Goal: Information Seeking & Learning: Learn about a topic

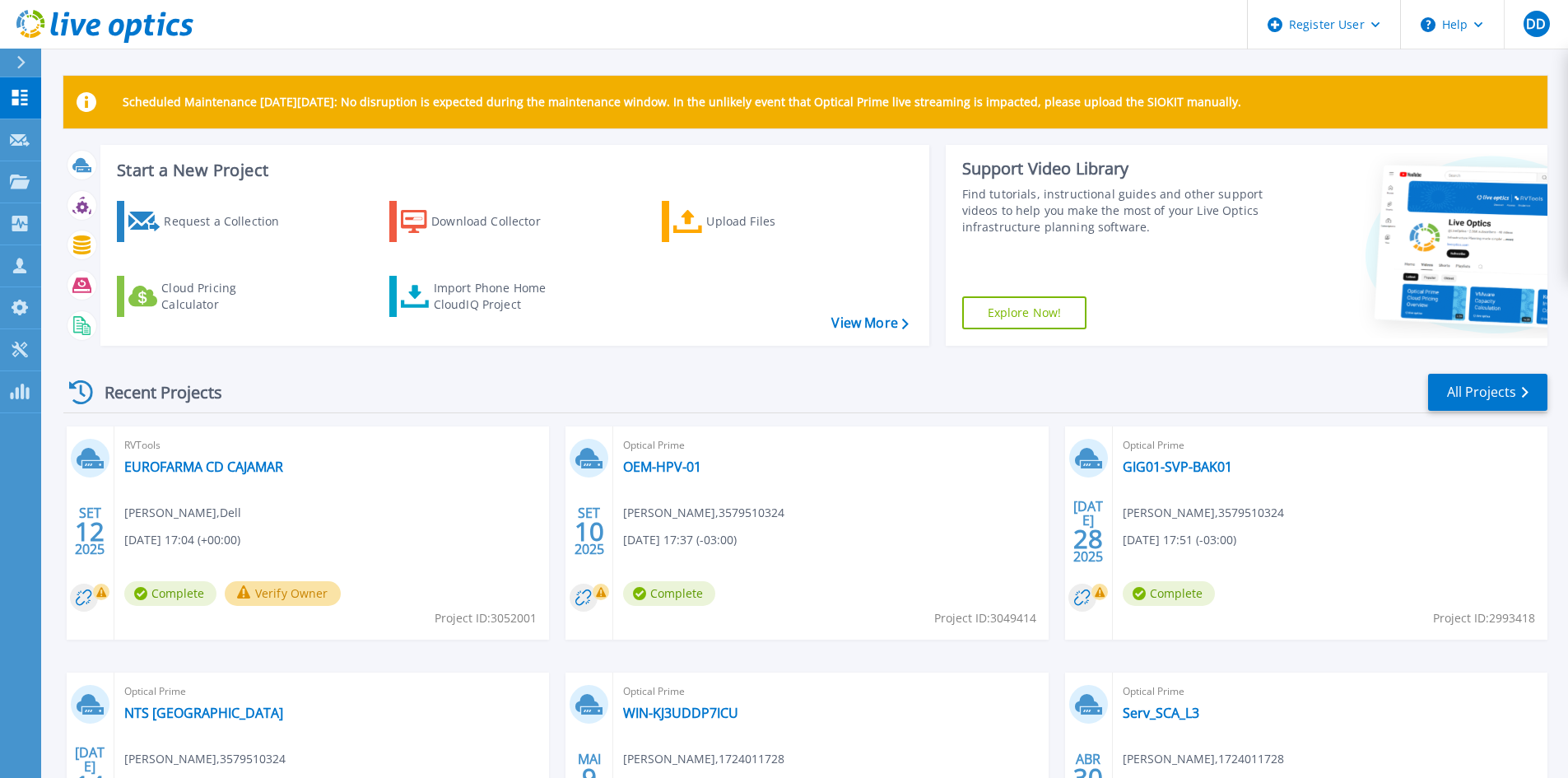
scroll to position [203, 0]
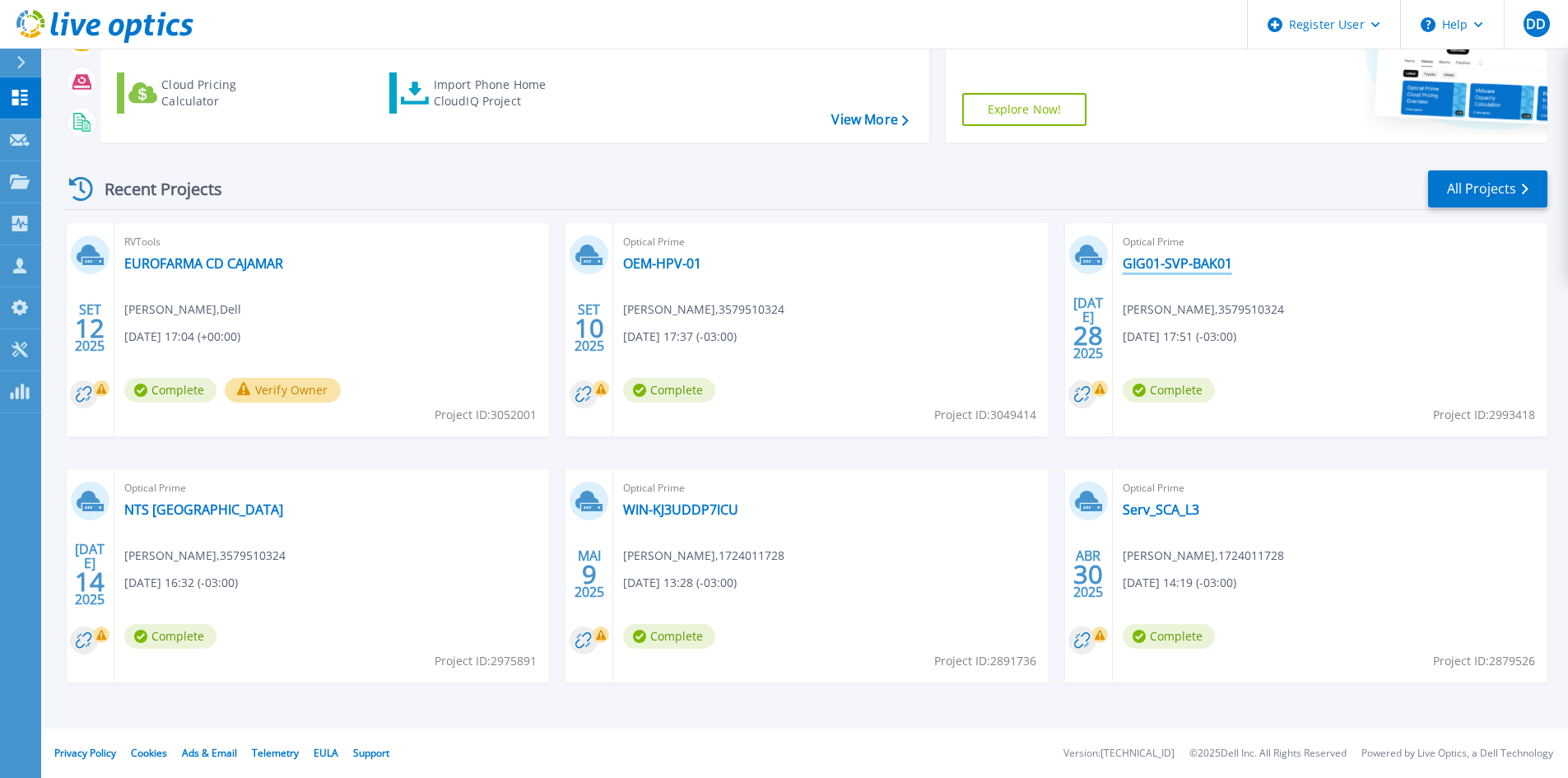
click at [1164, 255] on link "GIG01-SVP-BAK01" at bounding box center [1177, 263] width 110 height 16
click at [657, 274] on div "Optical Prime OEM-HPV-01 [PERSON_NAME] , 3579510324 [DATE] 17:37 (-03:00) Compl…" at bounding box center [830, 329] width 435 height 214
click at [664, 267] on link "OEM-HPV-01" at bounding box center [662, 263] width 78 height 16
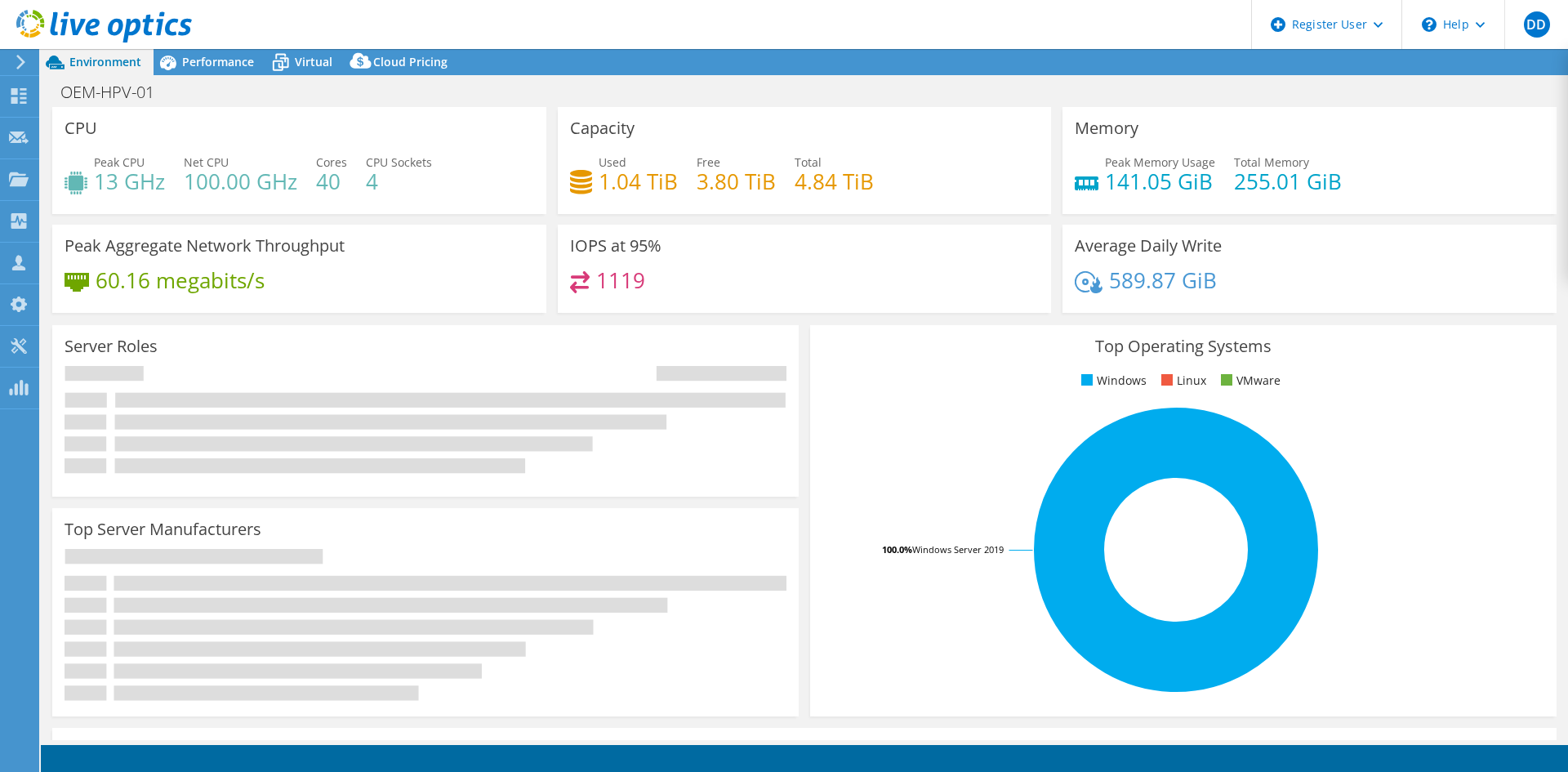
select select "USD"
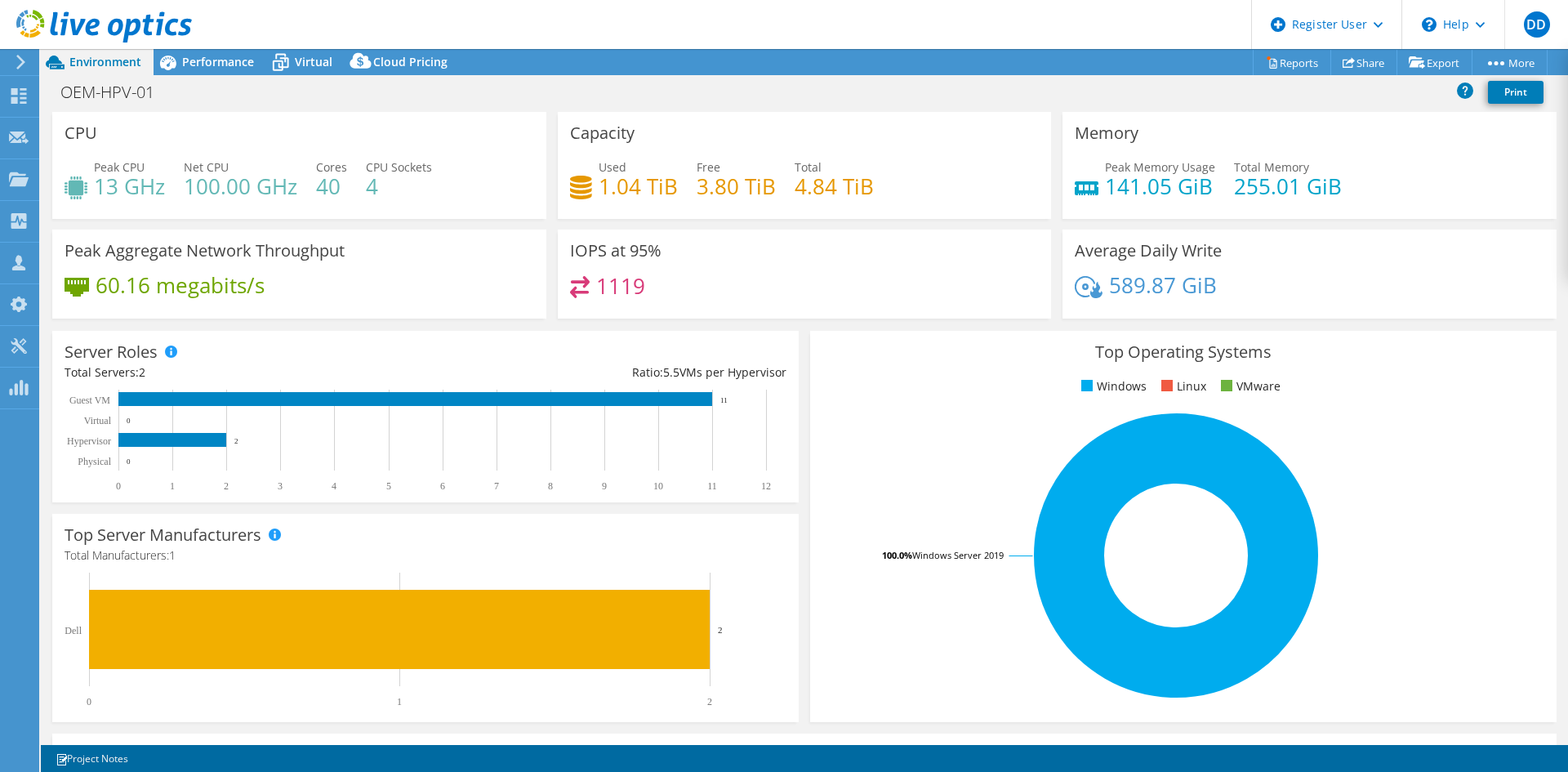
click at [216, 57] on span "Performance" at bounding box center [218, 62] width 72 height 15
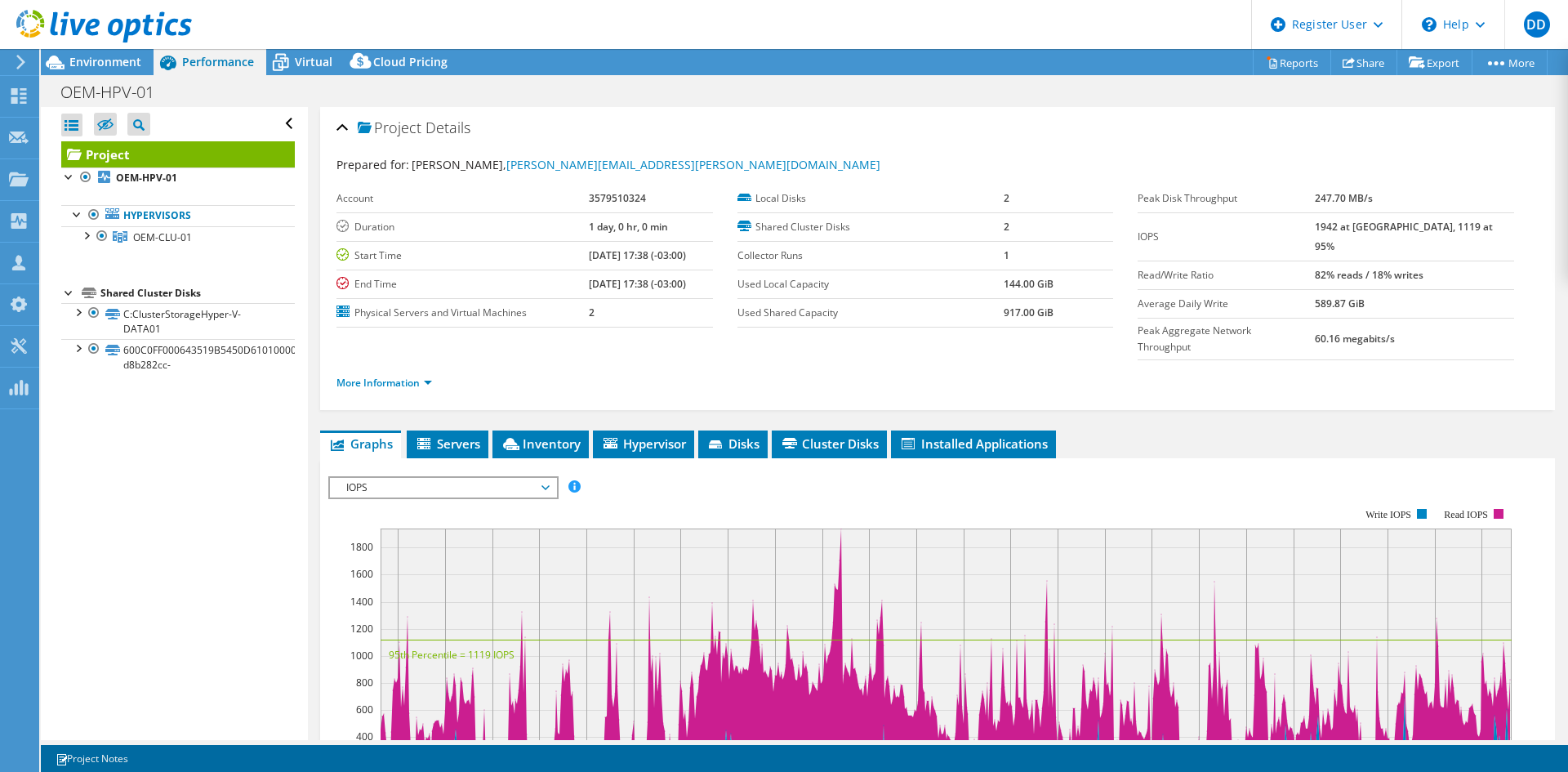
click at [544, 436] on span "Inventory" at bounding box center [540, 443] width 80 height 16
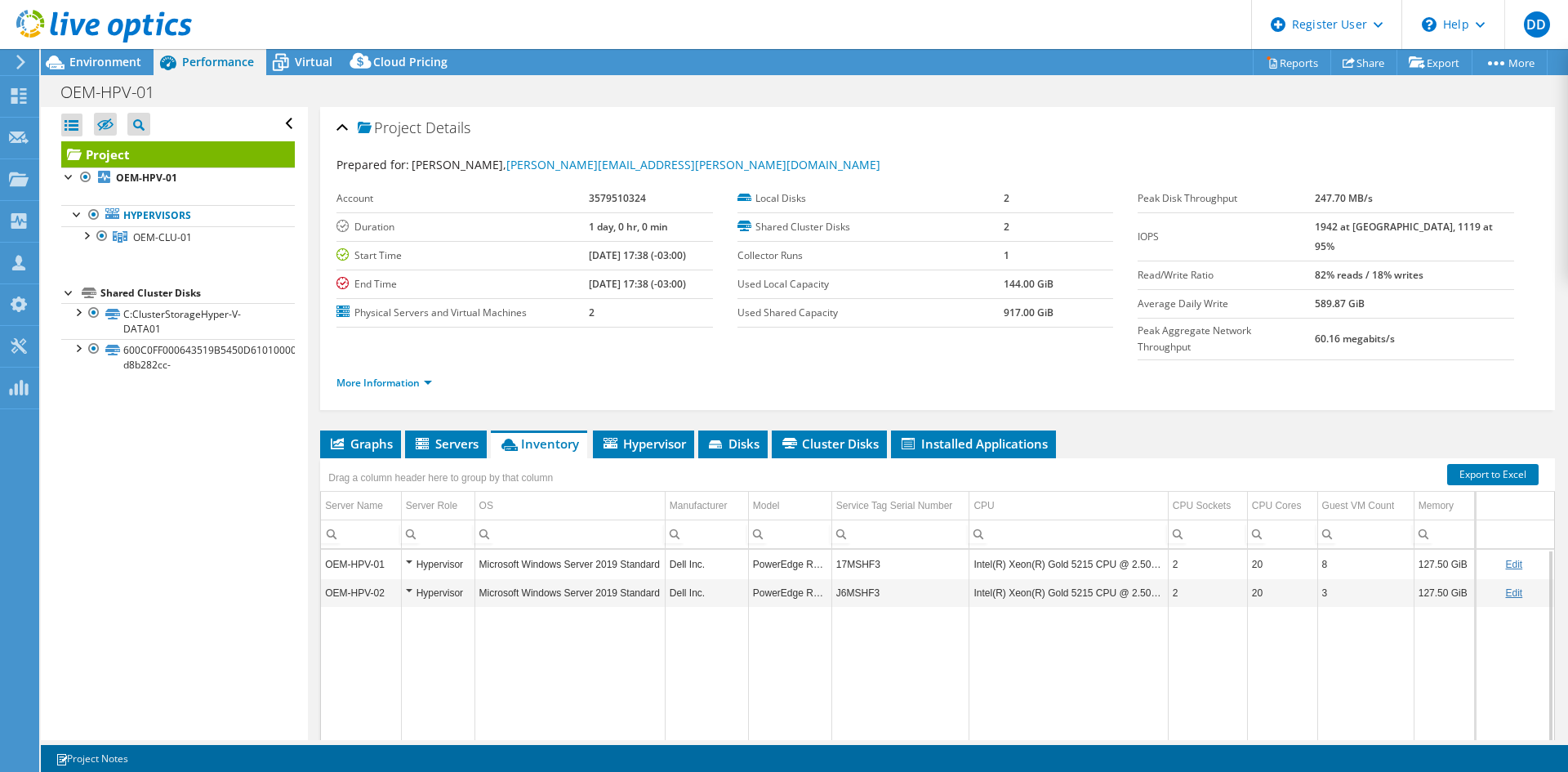
click at [93, 47] on div at bounding box center [96, 27] width 192 height 55
click at [111, 61] on span "Environment" at bounding box center [105, 62] width 72 height 15
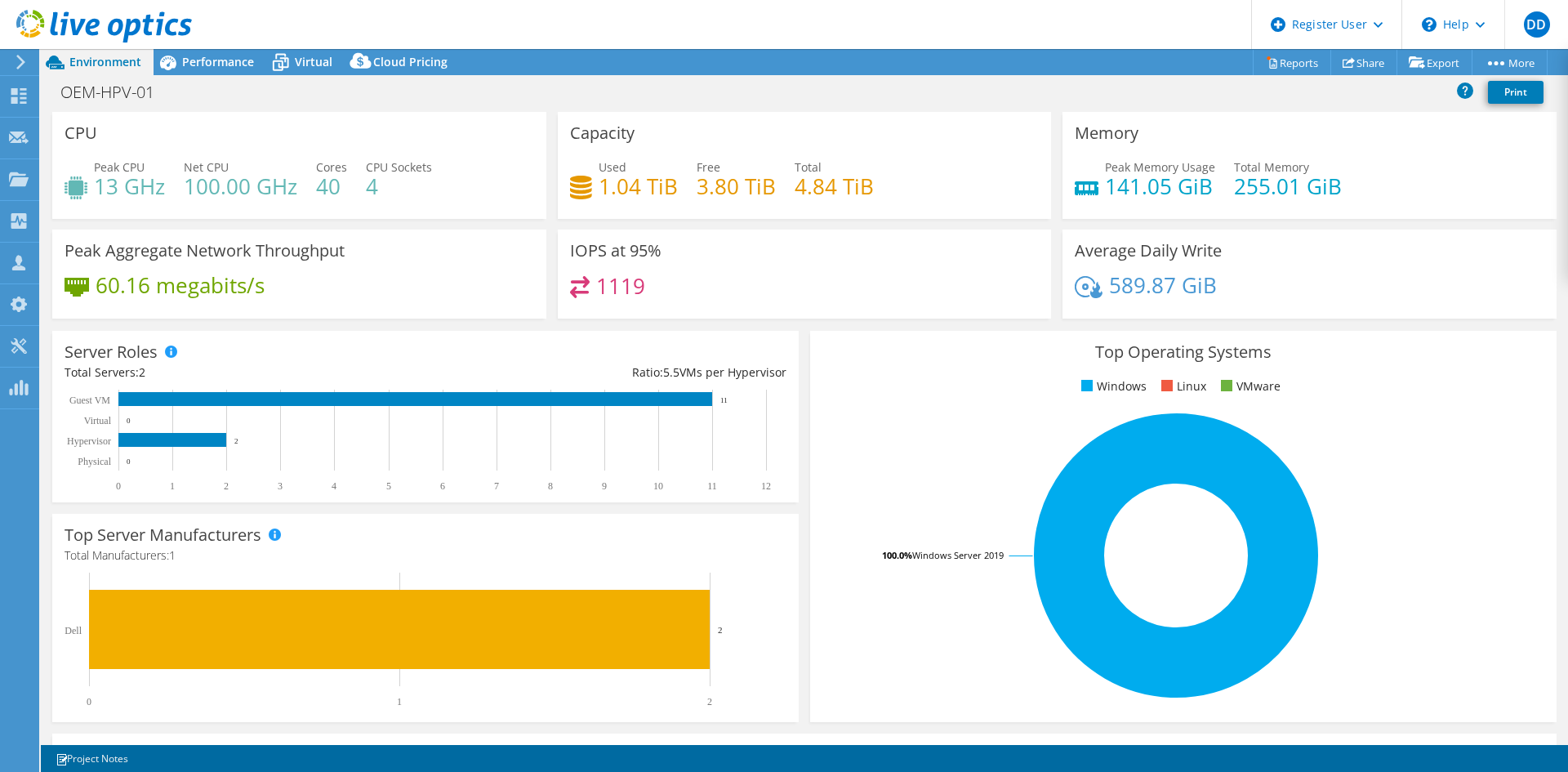
click at [245, 70] on div "Performance" at bounding box center [209, 62] width 112 height 26
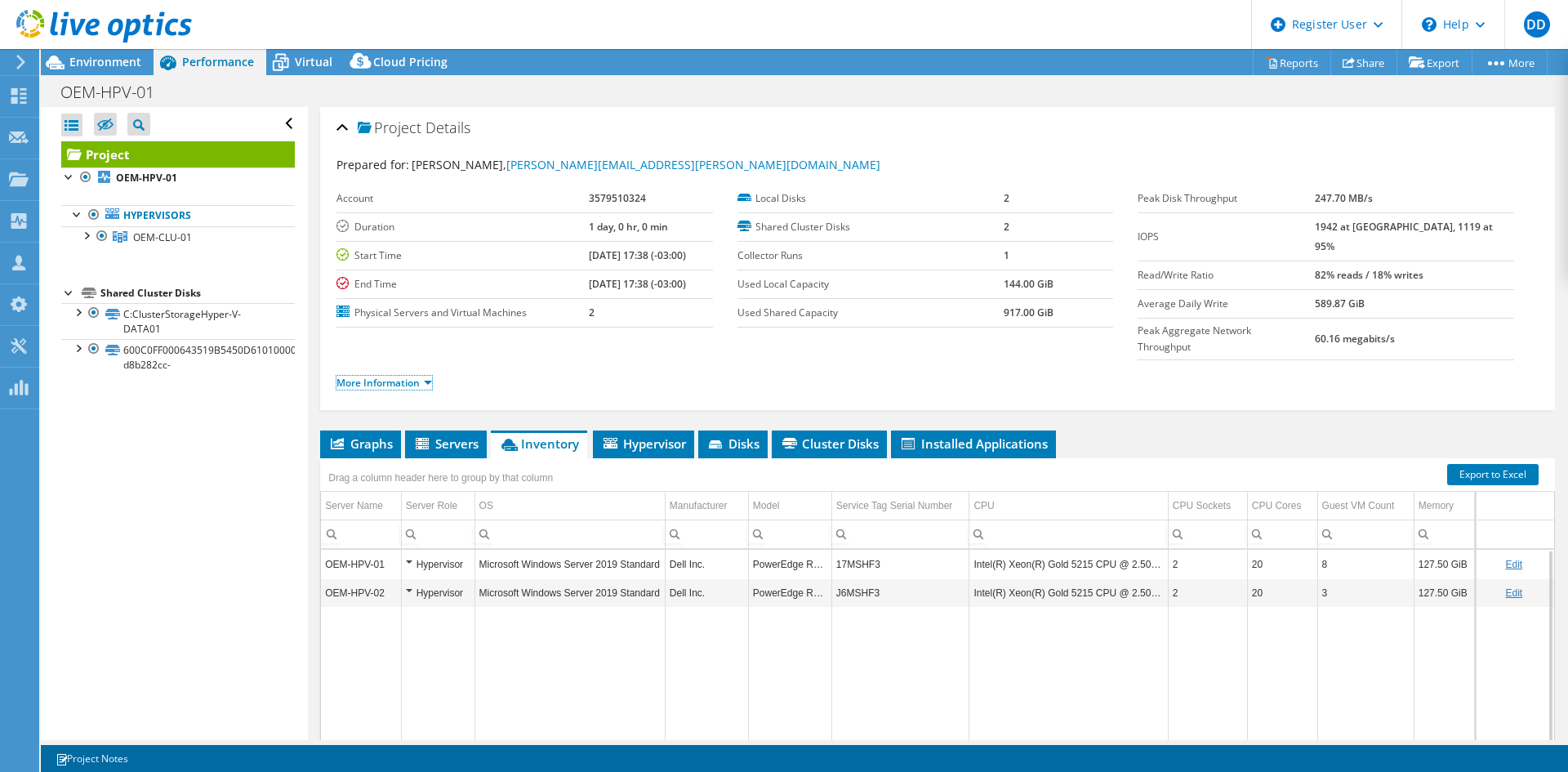
click at [432, 376] on link "More Information" at bounding box center [383, 383] width 95 height 14
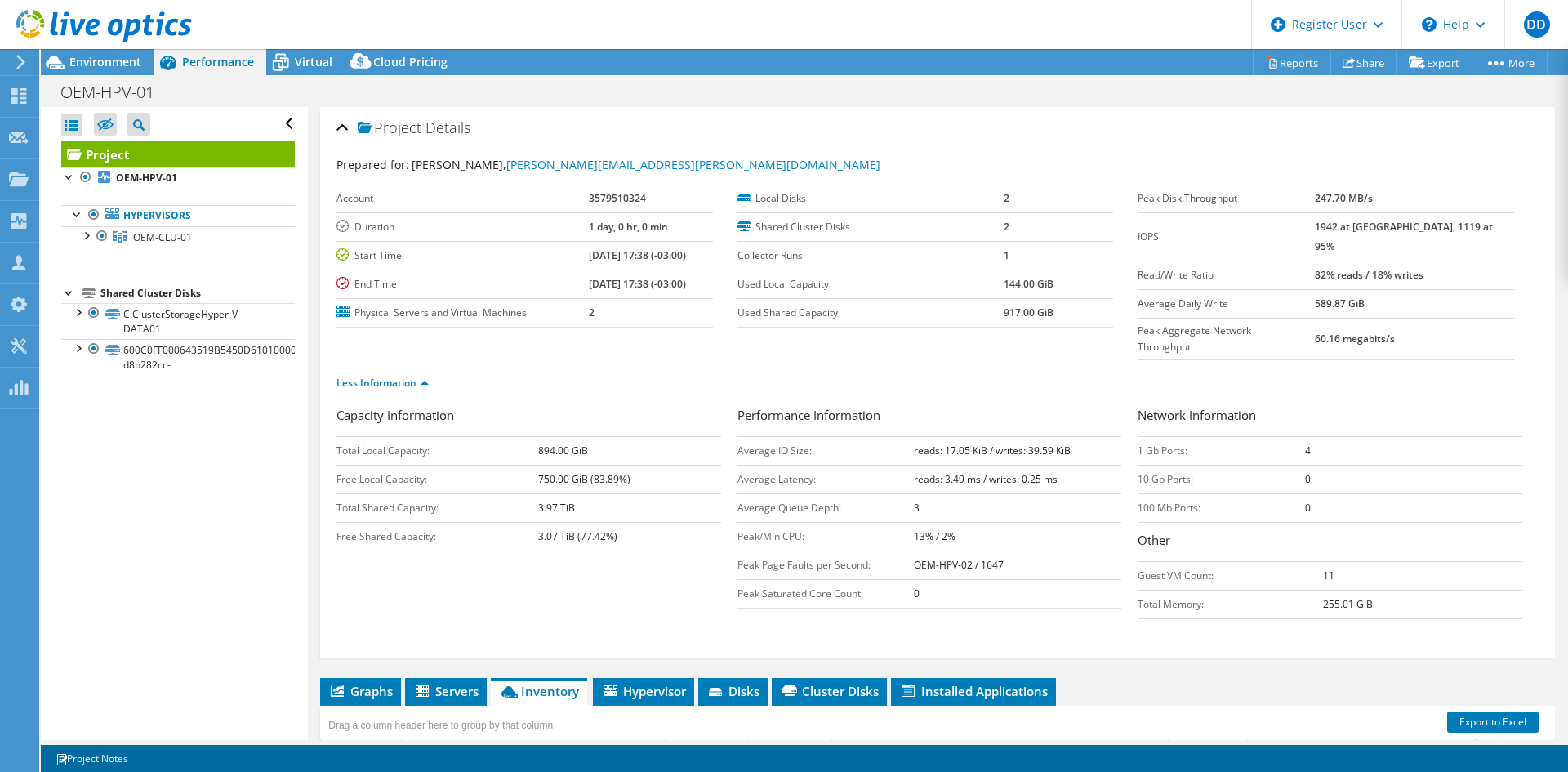
click at [684, 99] on div "OEM-HPV-01 Print" at bounding box center [804, 92] width 1527 height 30
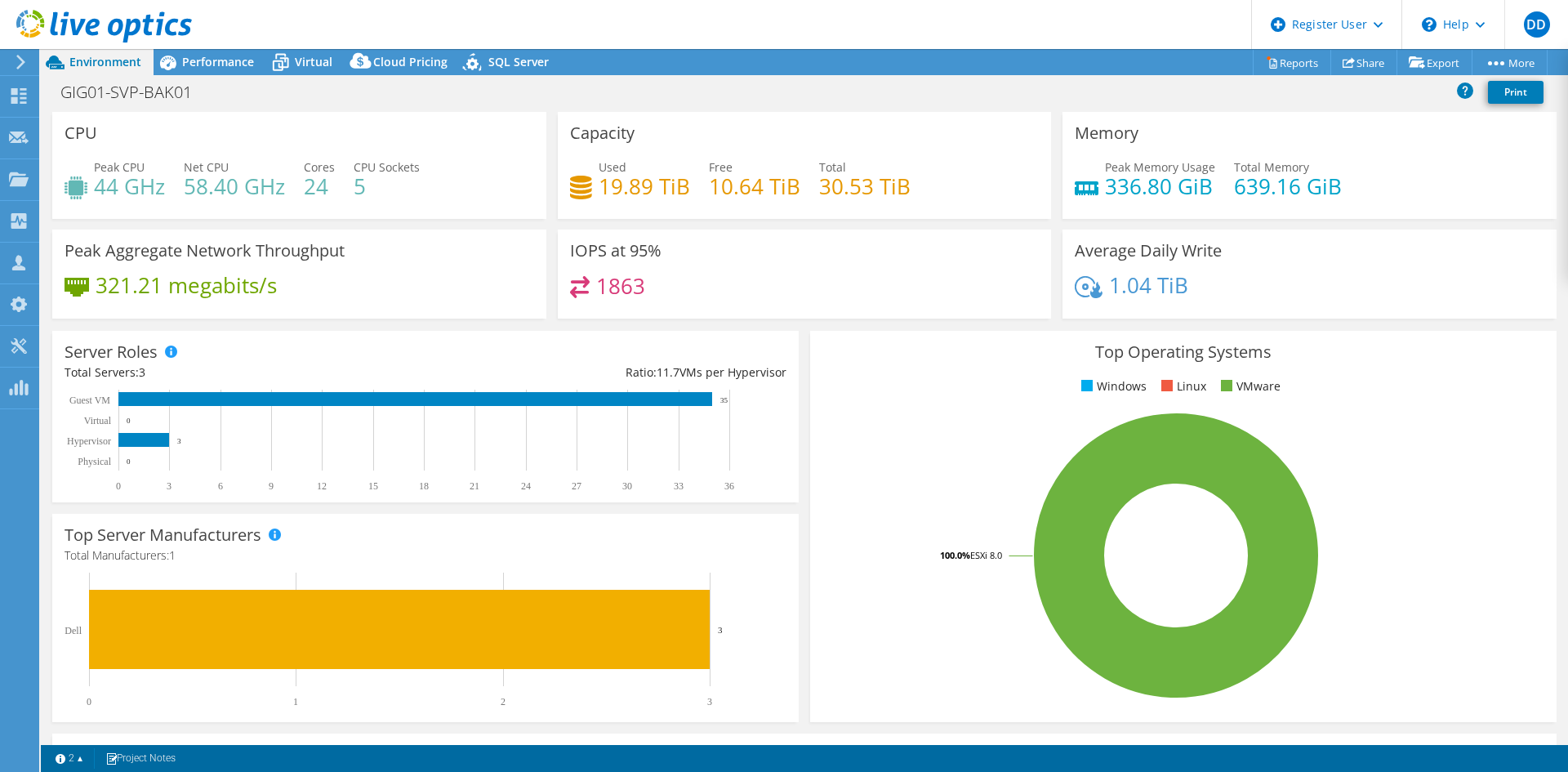
select select "USD"
click at [225, 54] on span "Performance" at bounding box center [218, 62] width 72 height 15
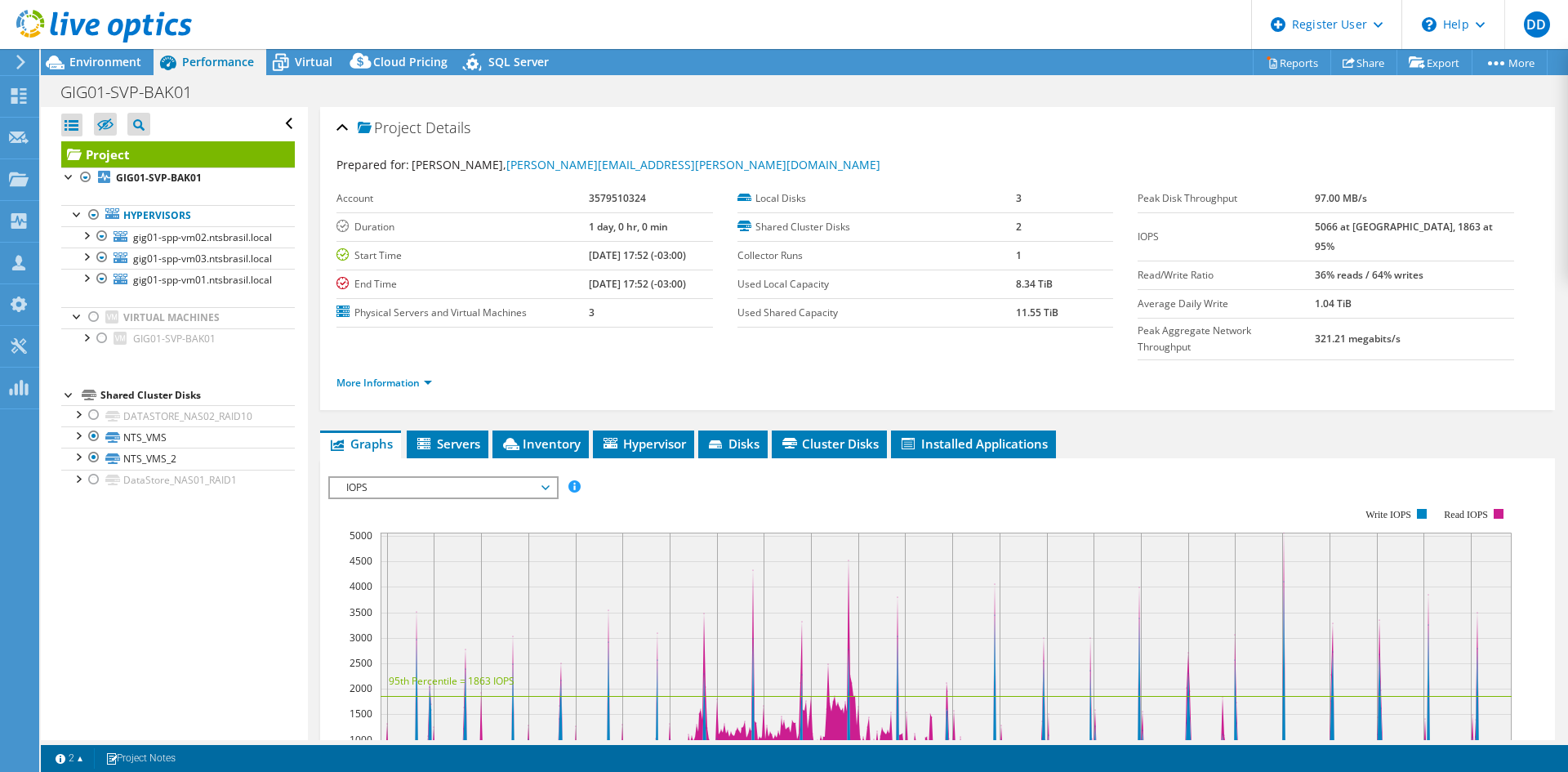
click at [555, 436] on span "Inventory" at bounding box center [540, 443] width 80 height 16
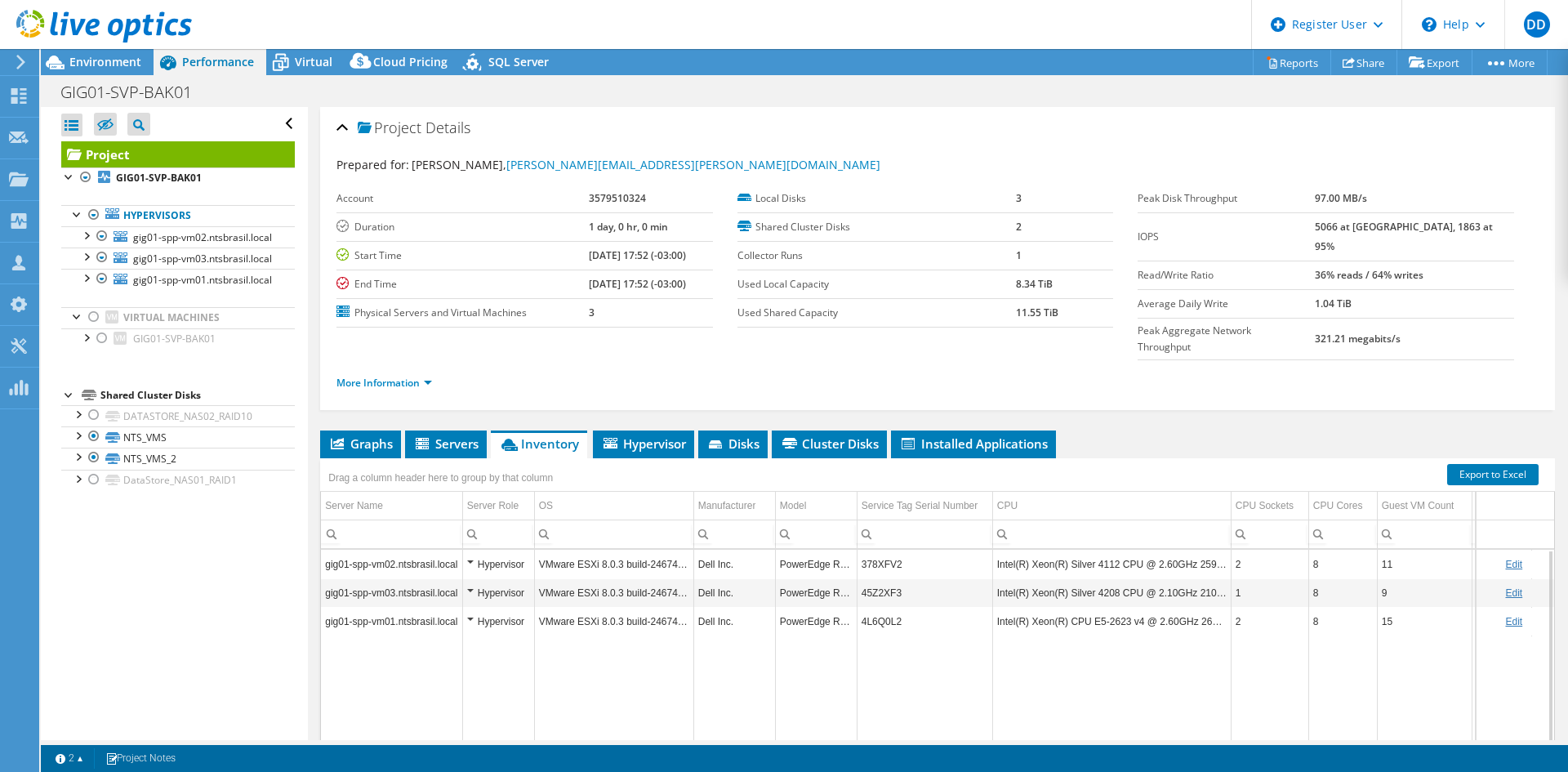
click at [884, 550] on td "378XFV2" at bounding box center [924, 564] width 135 height 28
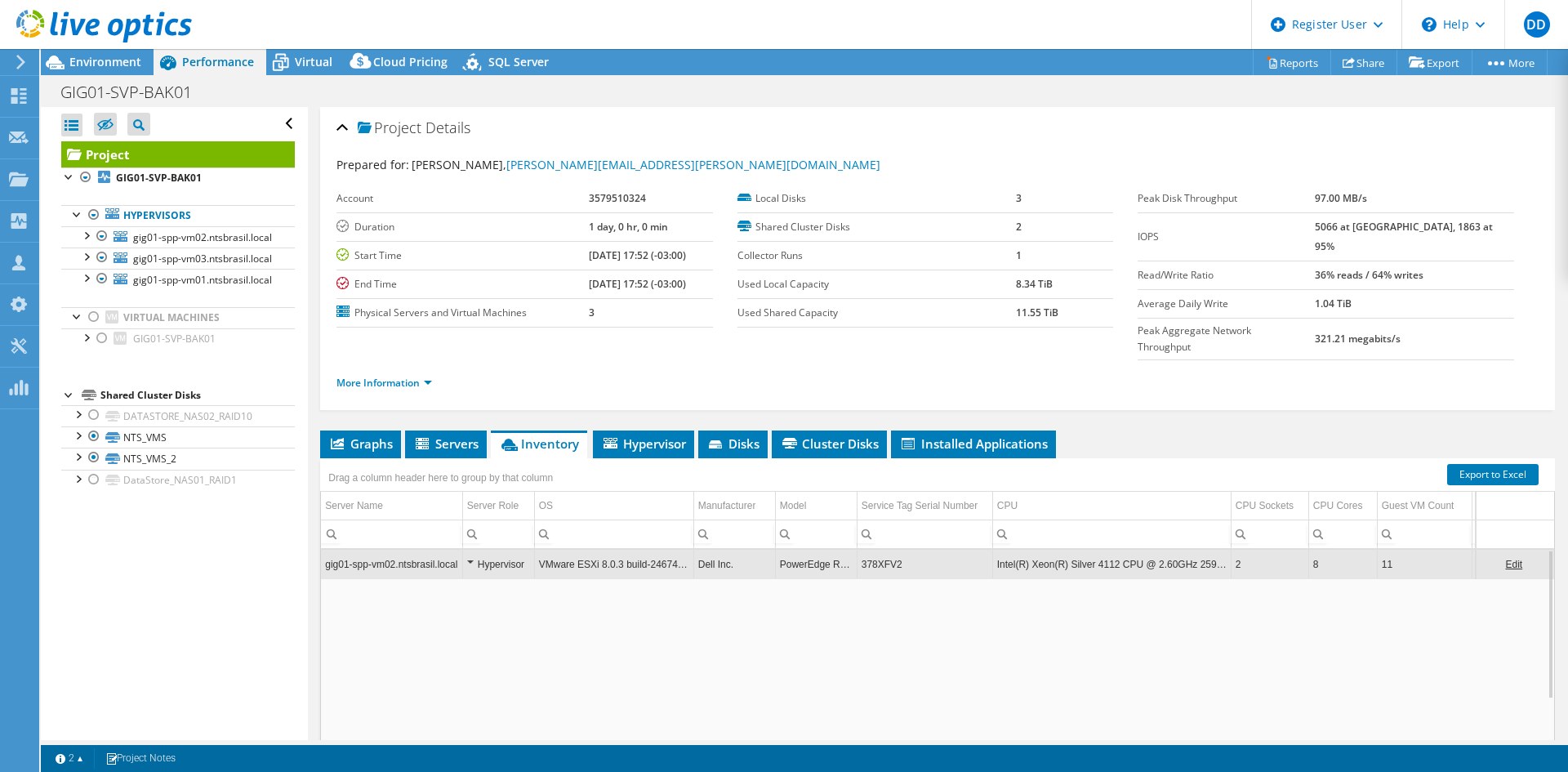
click at [884, 550] on td "378XFV2" at bounding box center [924, 564] width 135 height 28
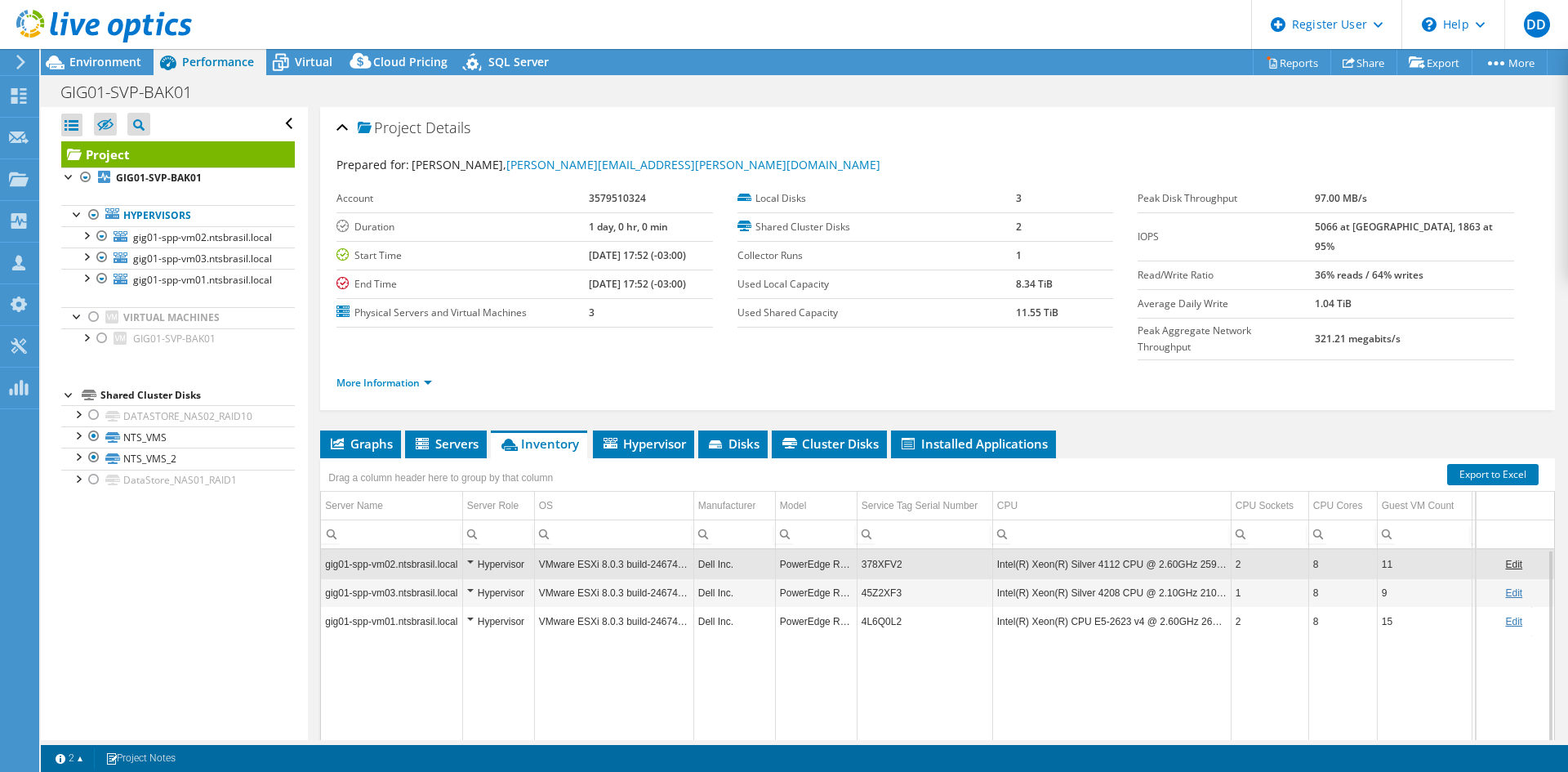
click at [885, 550] on td "378XFV2" at bounding box center [924, 564] width 135 height 28
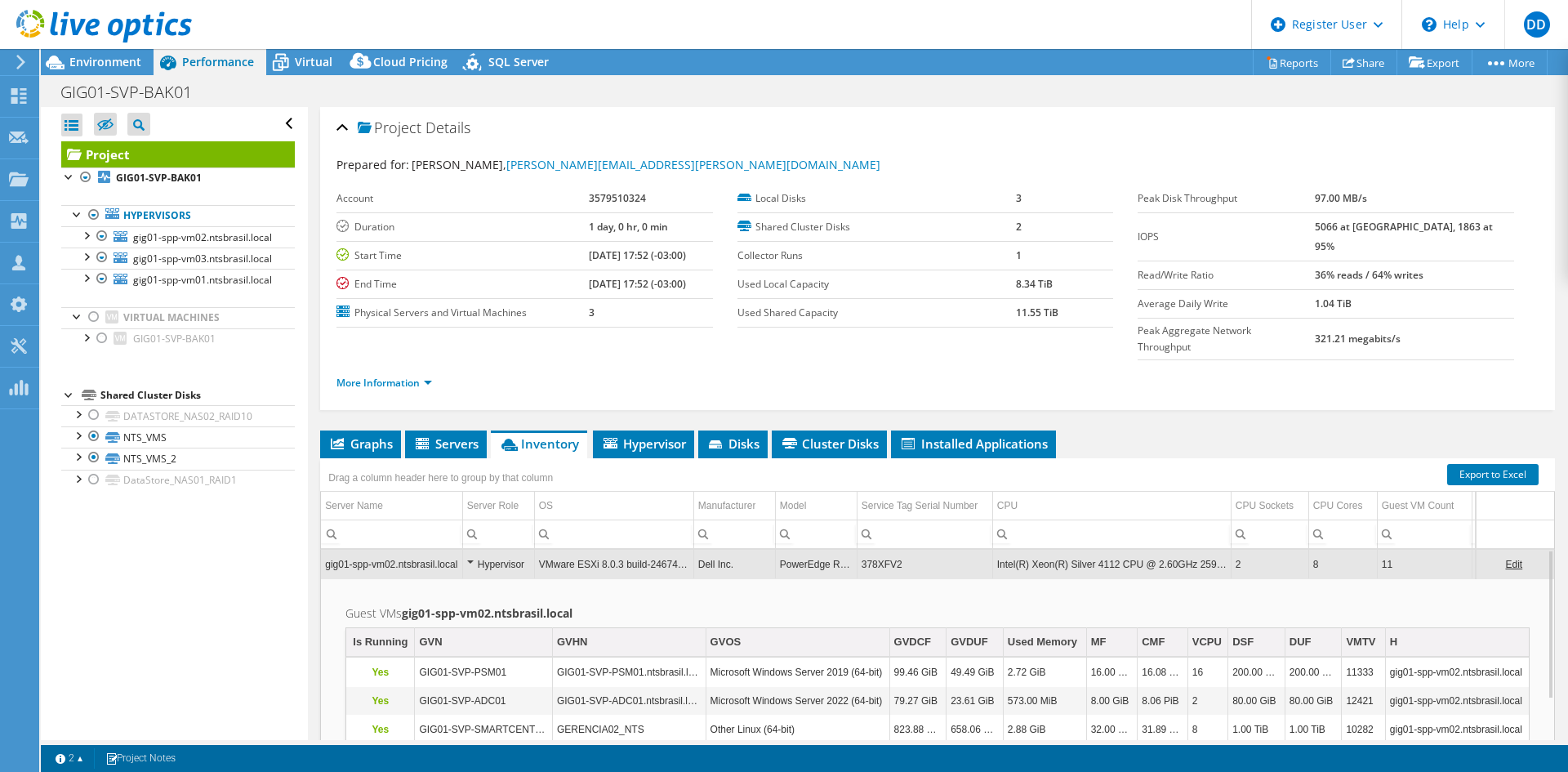
drag, startPoint x: 885, startPoint y: 528, endPoint x: 1310, endPoint y: 576, distance: 427.7
click at [1310, 604] on h2 "Guest VMs gig01-spp-vm02.ntsbrasil.local" at bounding box center [937, 613] width 1184 height 20
click at [905, 550] on td "378XFV2" at bounding box center [924, 564] width 135 height 28
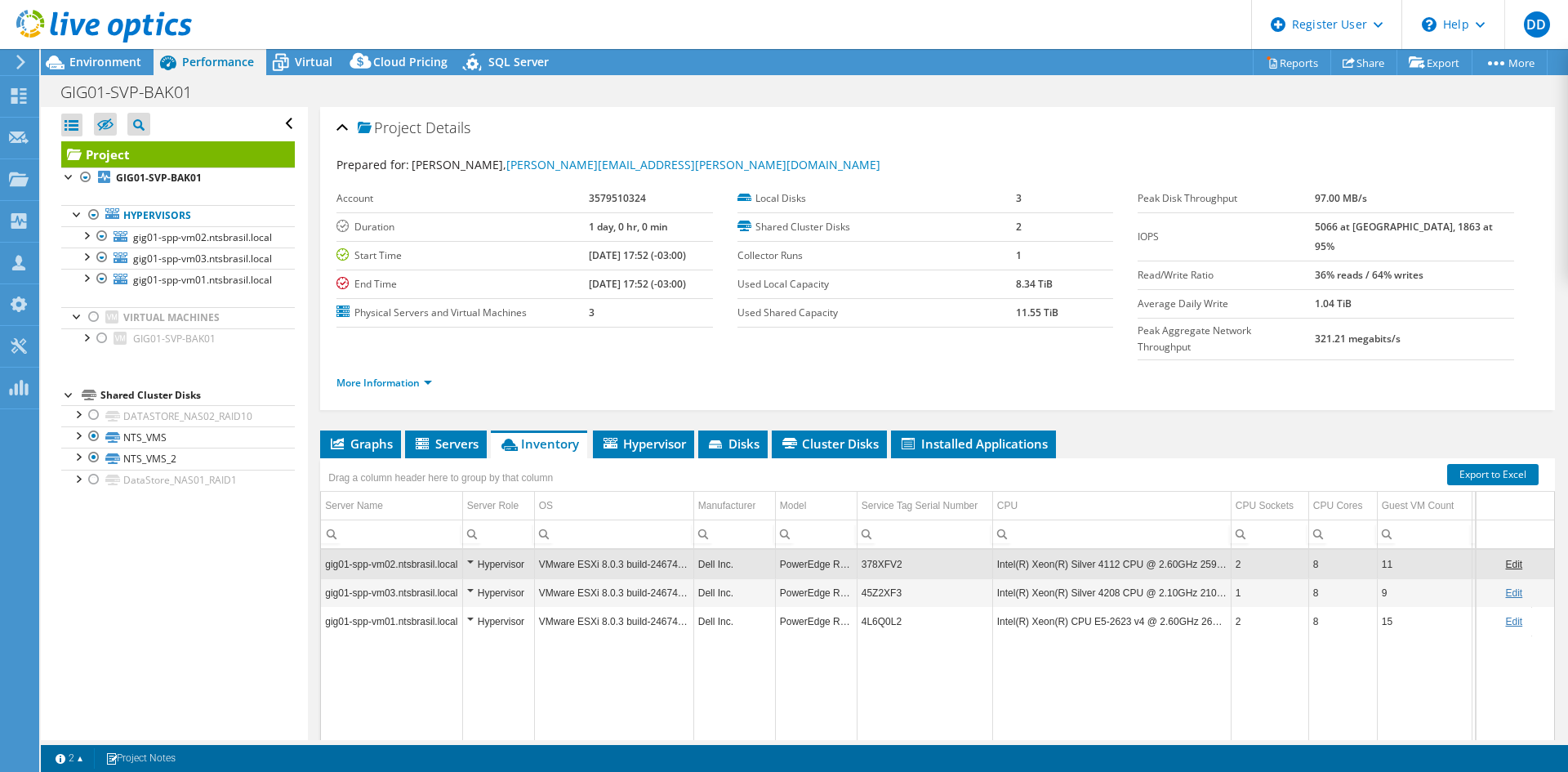
drag, startPoint x: 325, startPoint y: 408, endPoint x: 354, endPoint y: 408, distance: 29.0
click at [325, 431] on li "Graphs" at bounding box center [360, 444] width 81 height 27
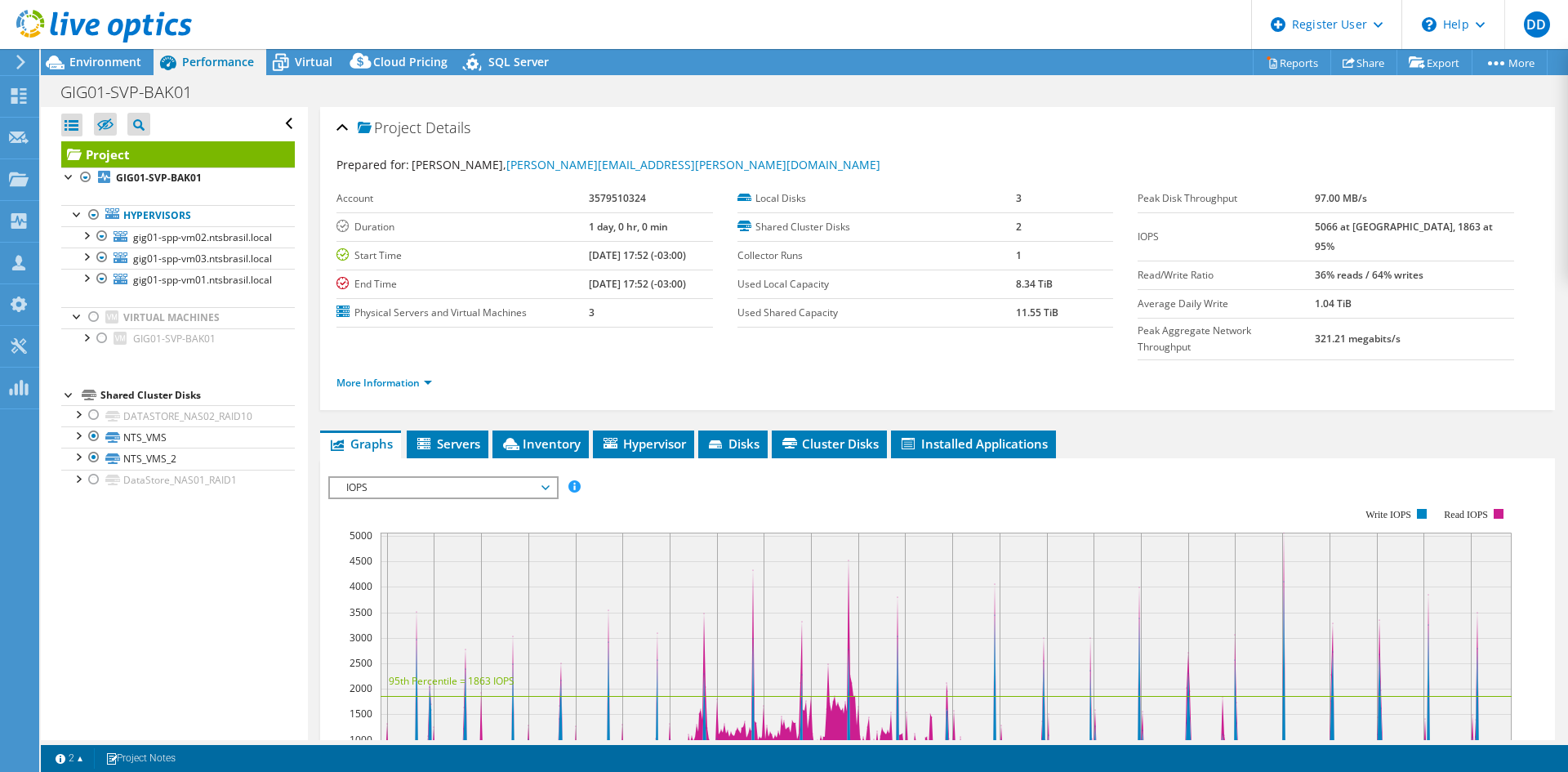
click at [419, 478] on span "IOPS" at bounding box center [442, 487] width 210 height 20
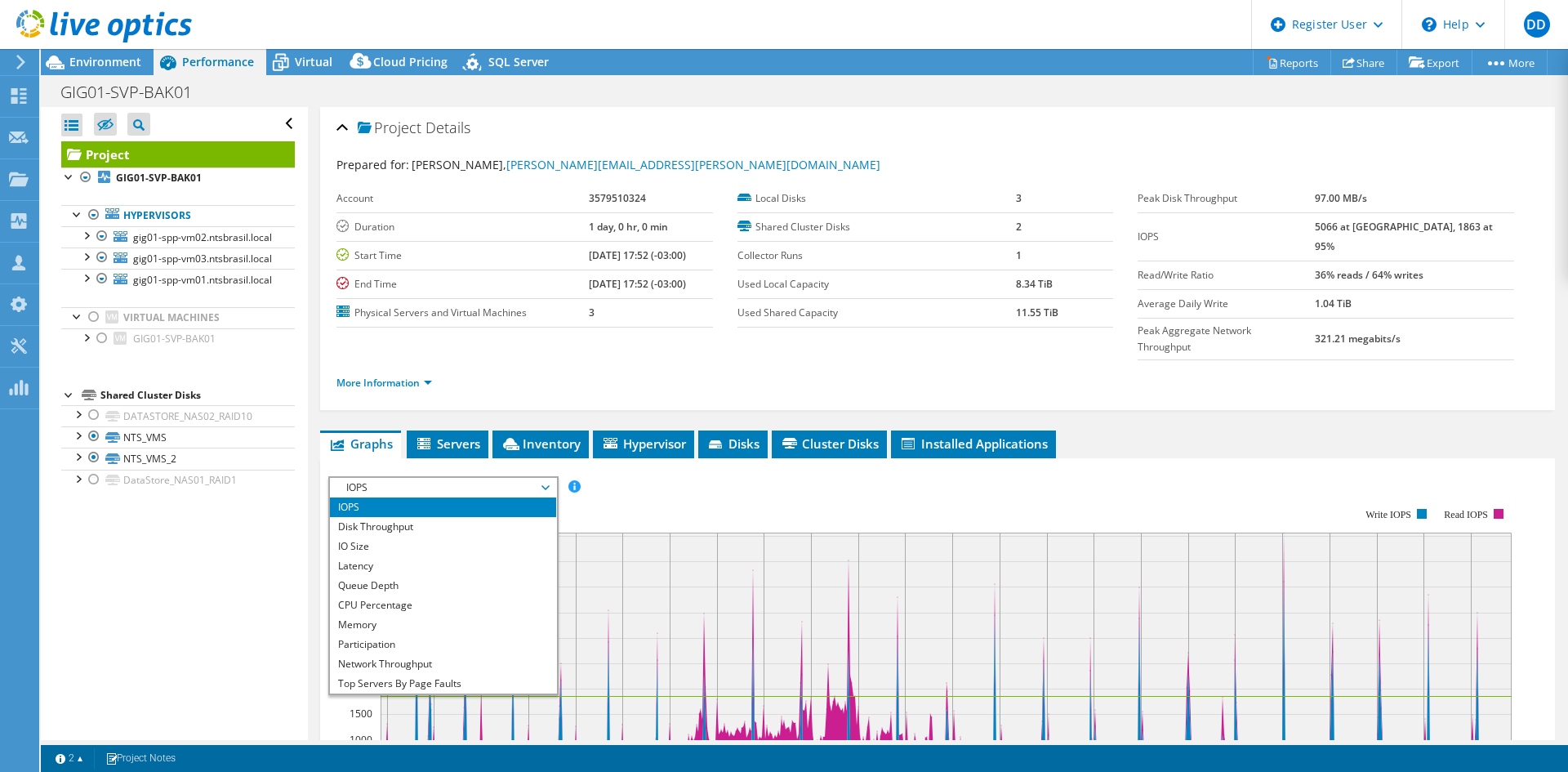
click at [448, 595] on li "CPU Percentage" at bounding box center [443, 605] width 226 height 20
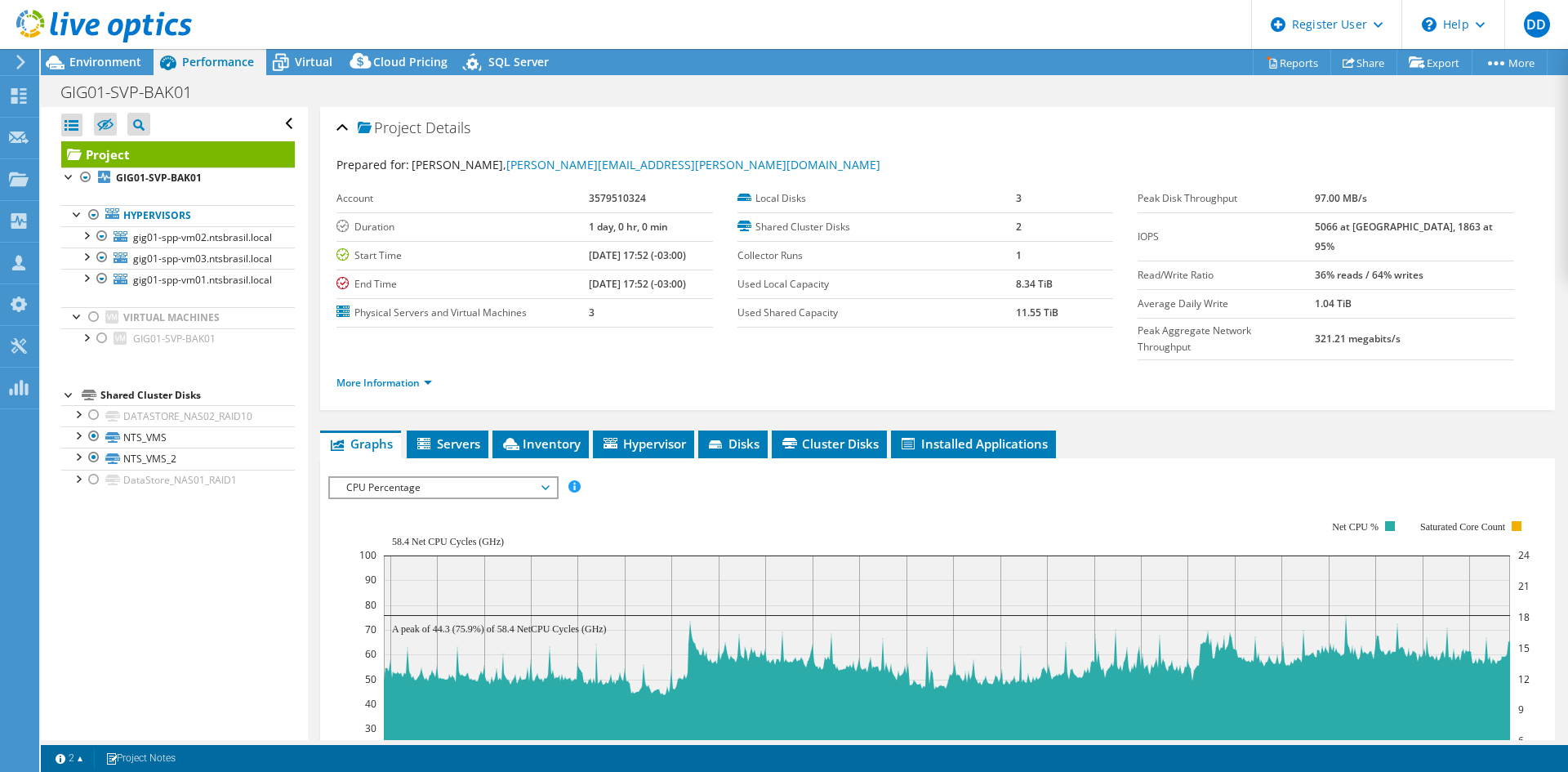
click at [635, 476] on div at bounding box center [937, 761] width 1218 height 570
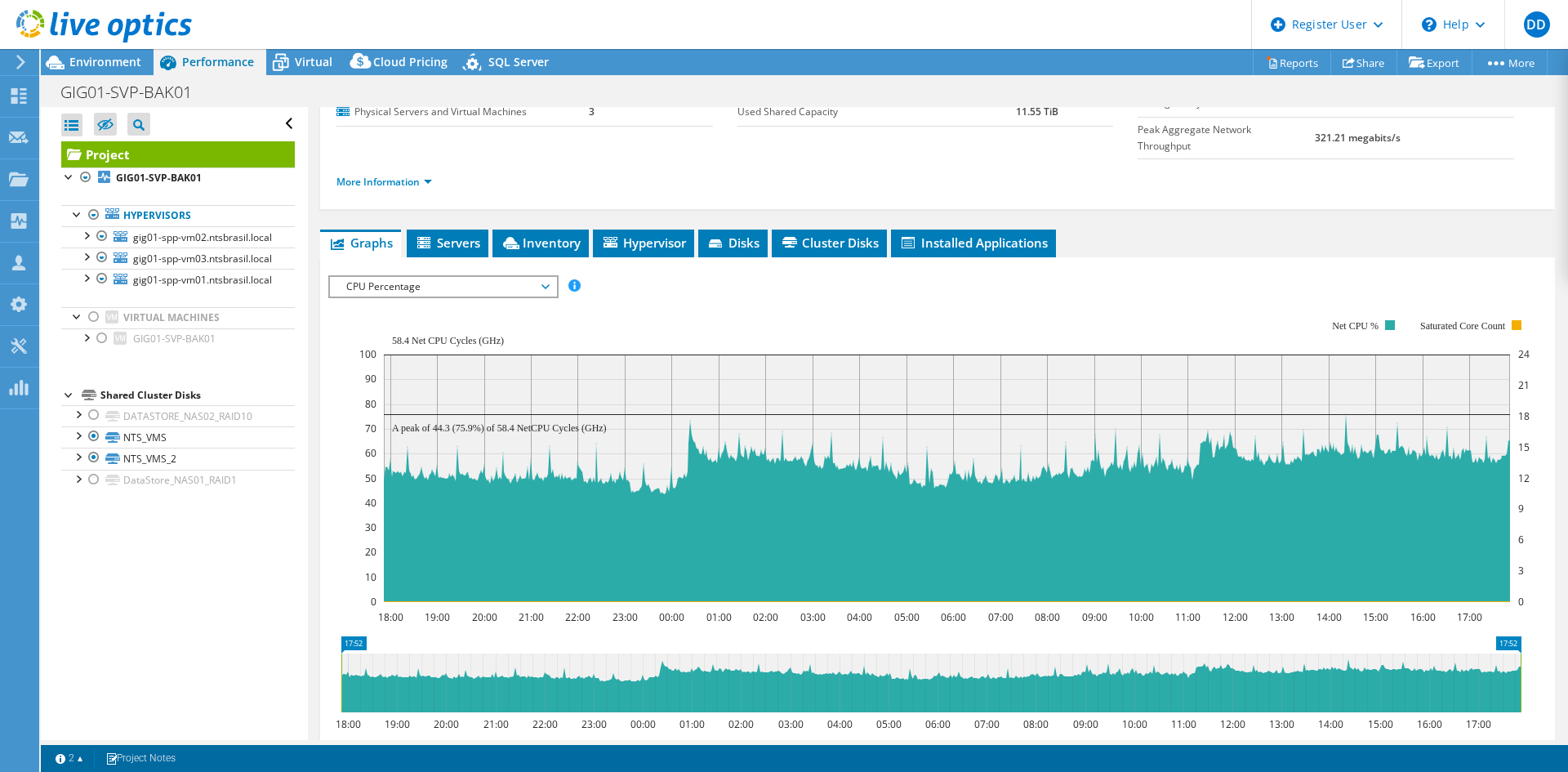
scroll to position [218, 0]
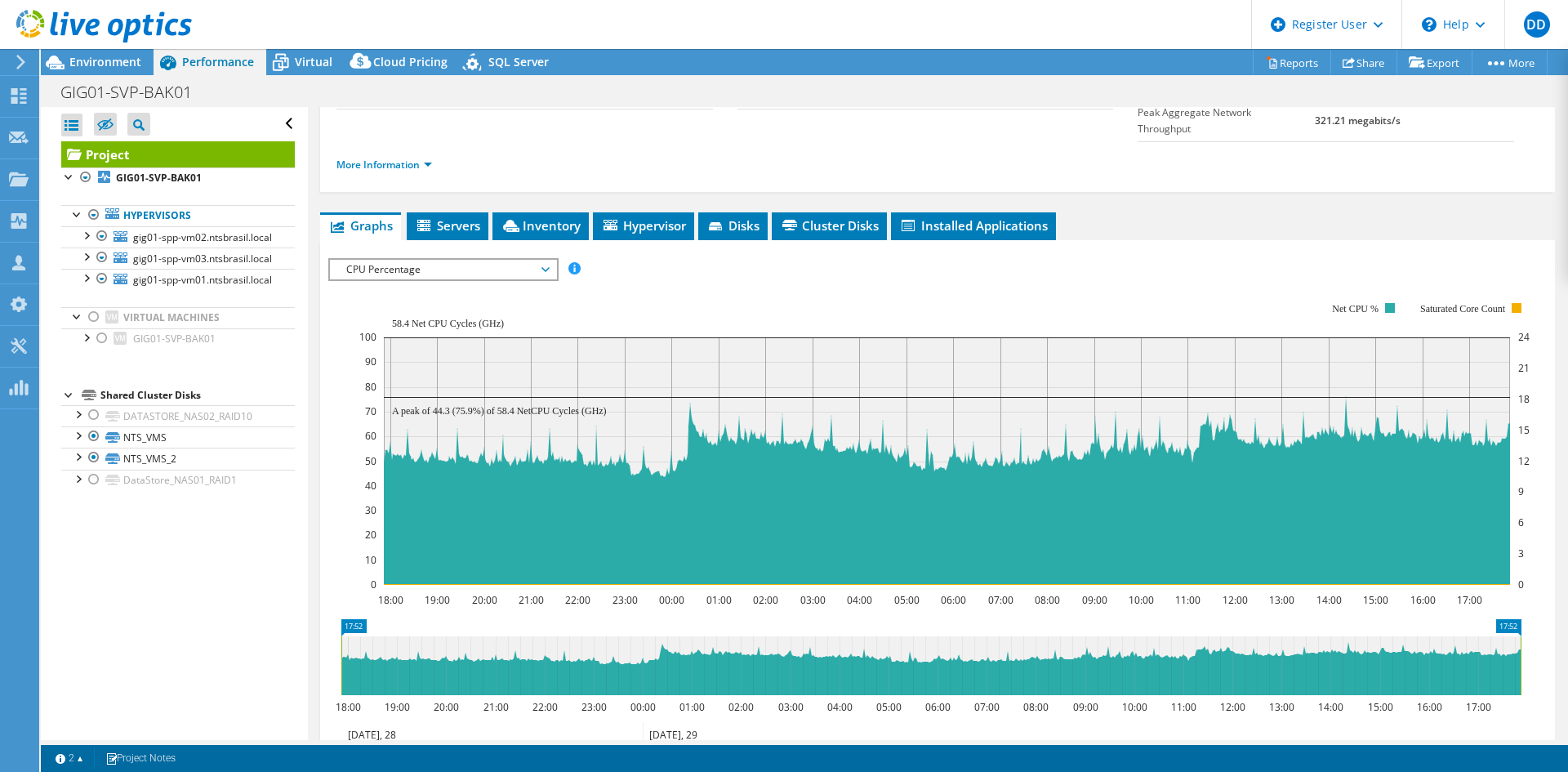
click at [92, 327] on div at bounding box center [93, 317] width 16 height 20
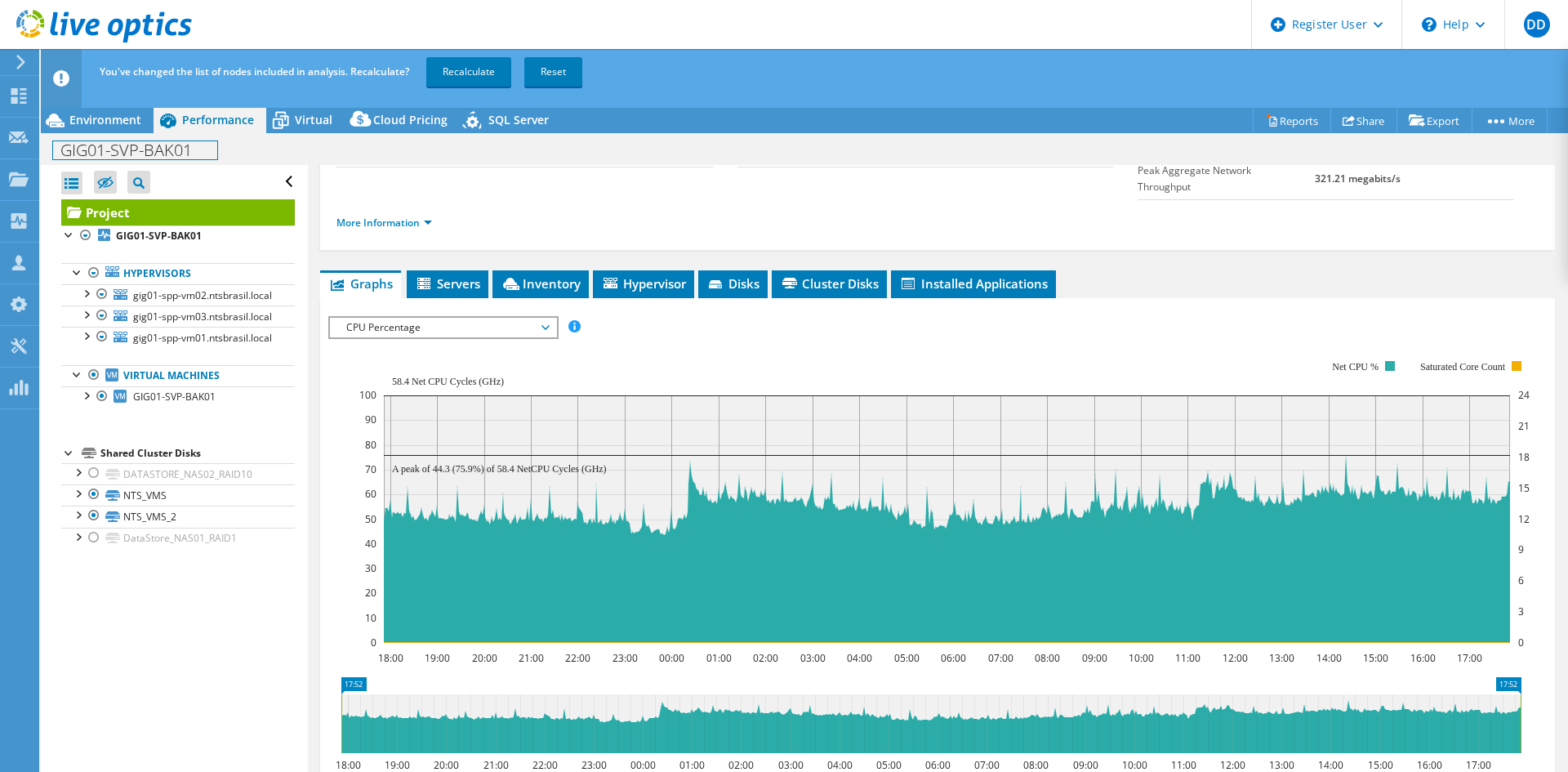
click at [120, 134] on div "GIG01-SVP-BAK01 Print" at bounding box center [804, 148] width 1527 height 32
click at [130, 123] on span "Environment" at bounding box center [105, 119] width 72 height 15
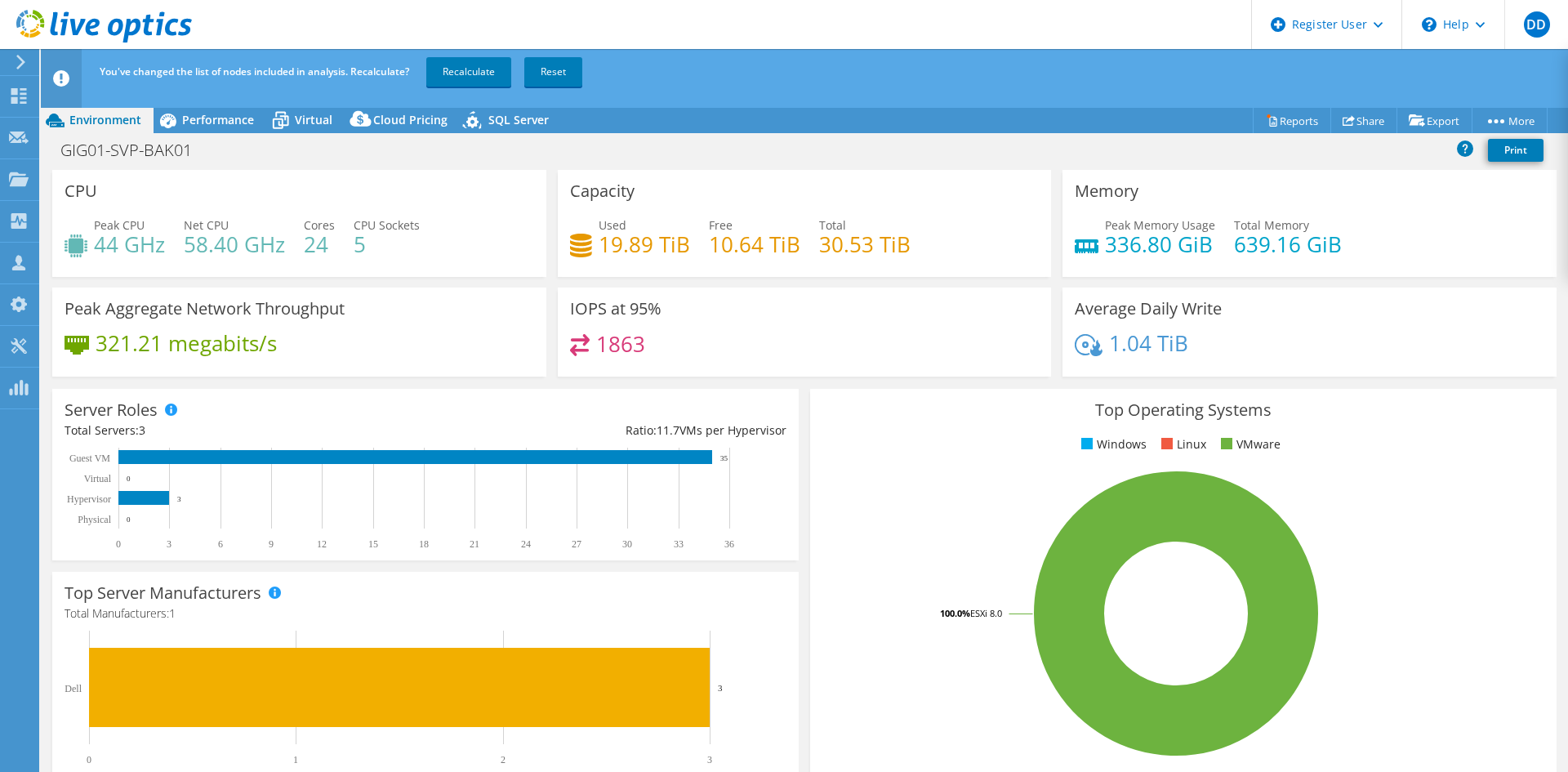
click at [487, 77] on link "Recalculate" at bounding box center [468, 72] width 85 height 29
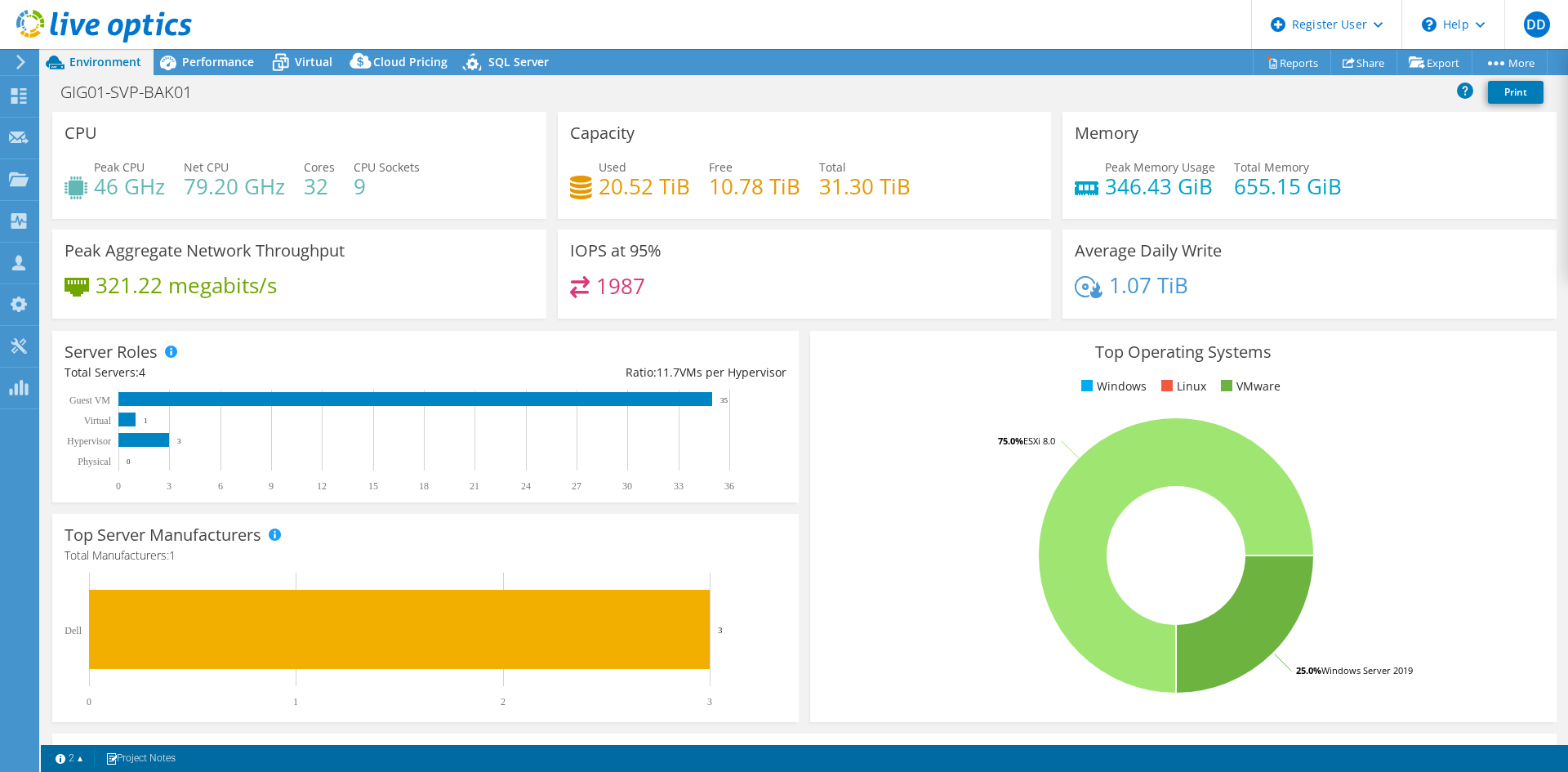
click at [201, 58] on span "Performance" at bounding box center [218, 62] width 72 height 15
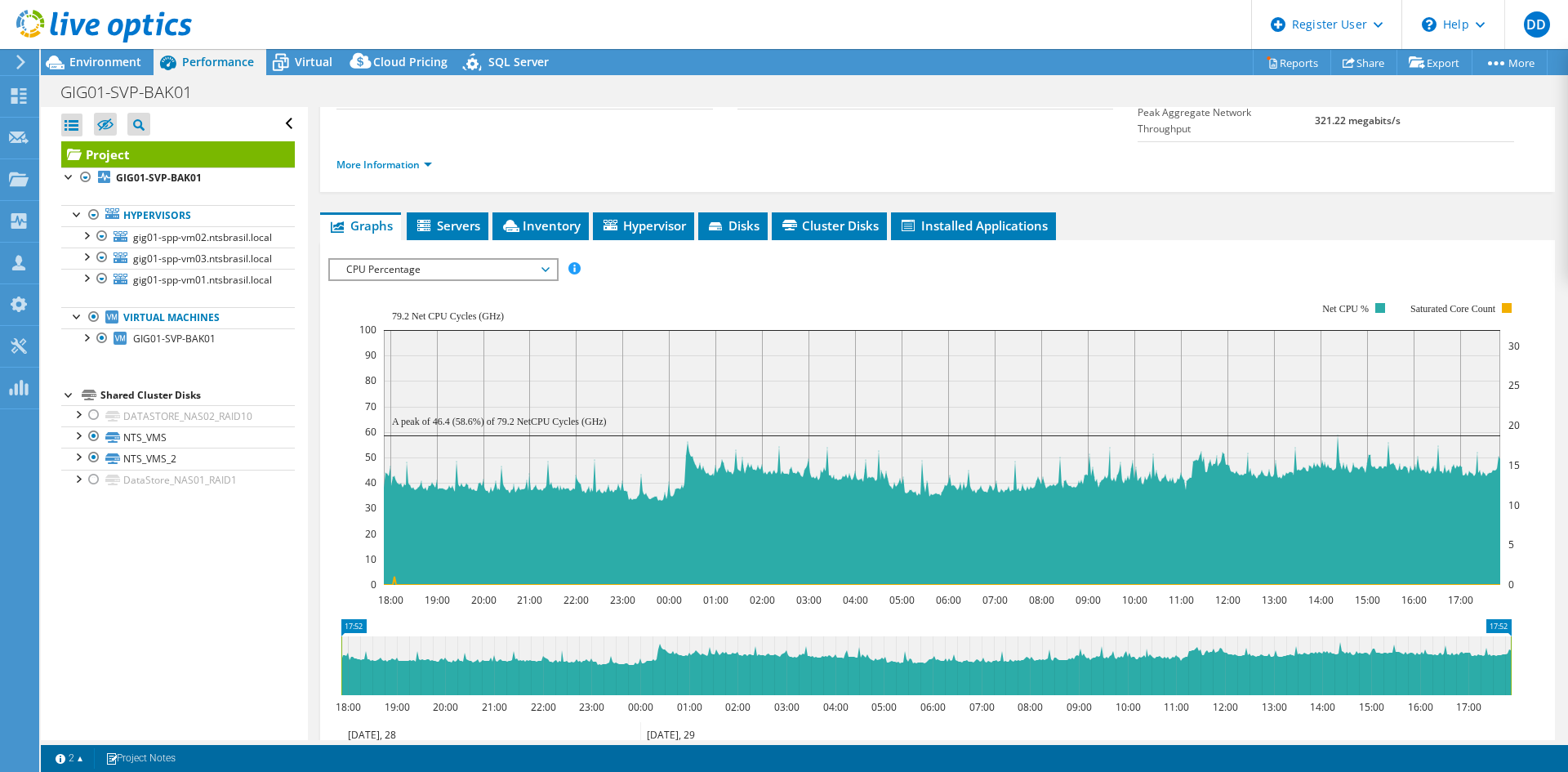
click at [88, 327] on div at bounding box center [93, 317] width 16 height 20
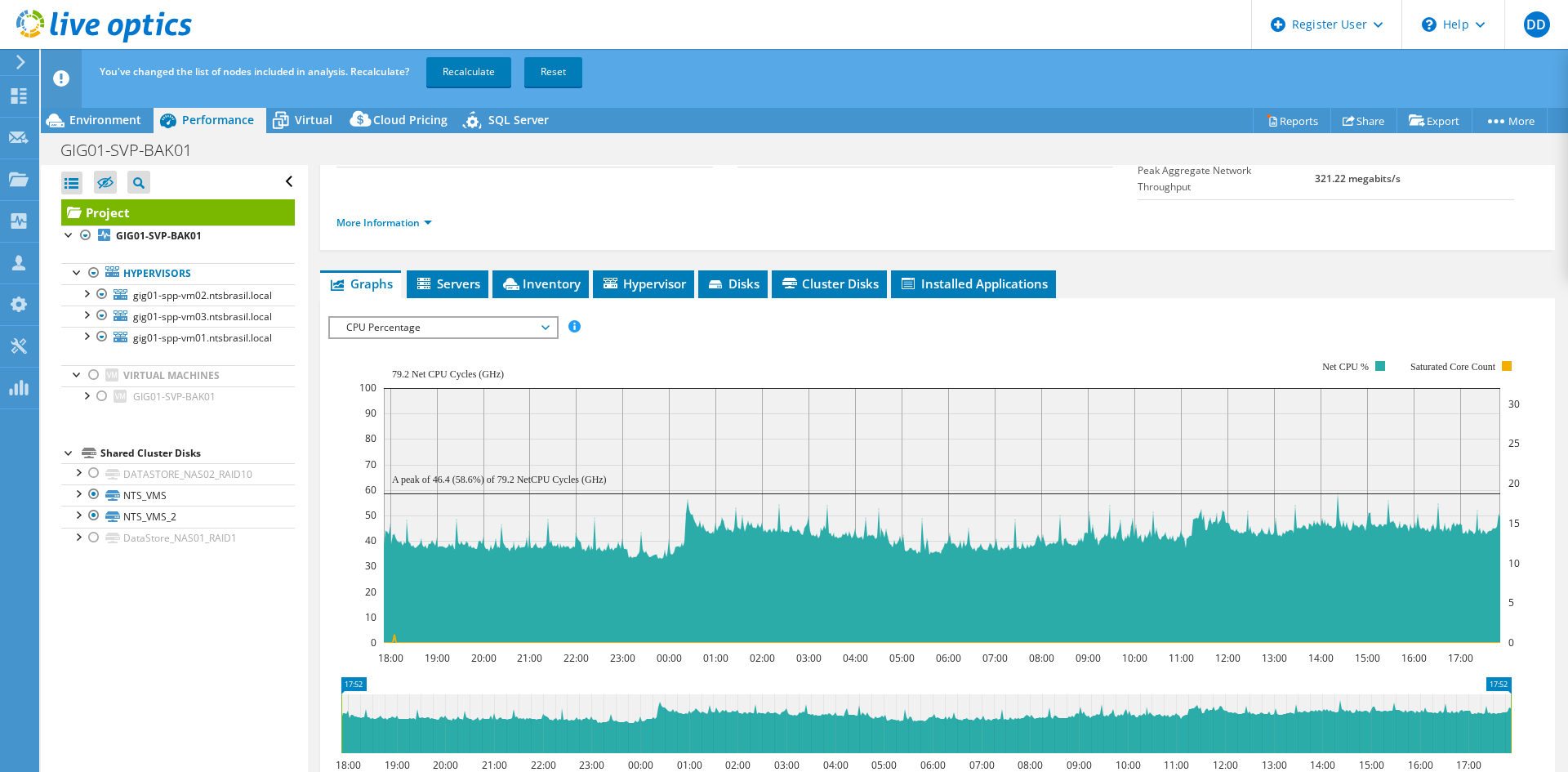
click at [440, 86] on link "Recalculate" at bounding box center [468, 72] width 85 height 29
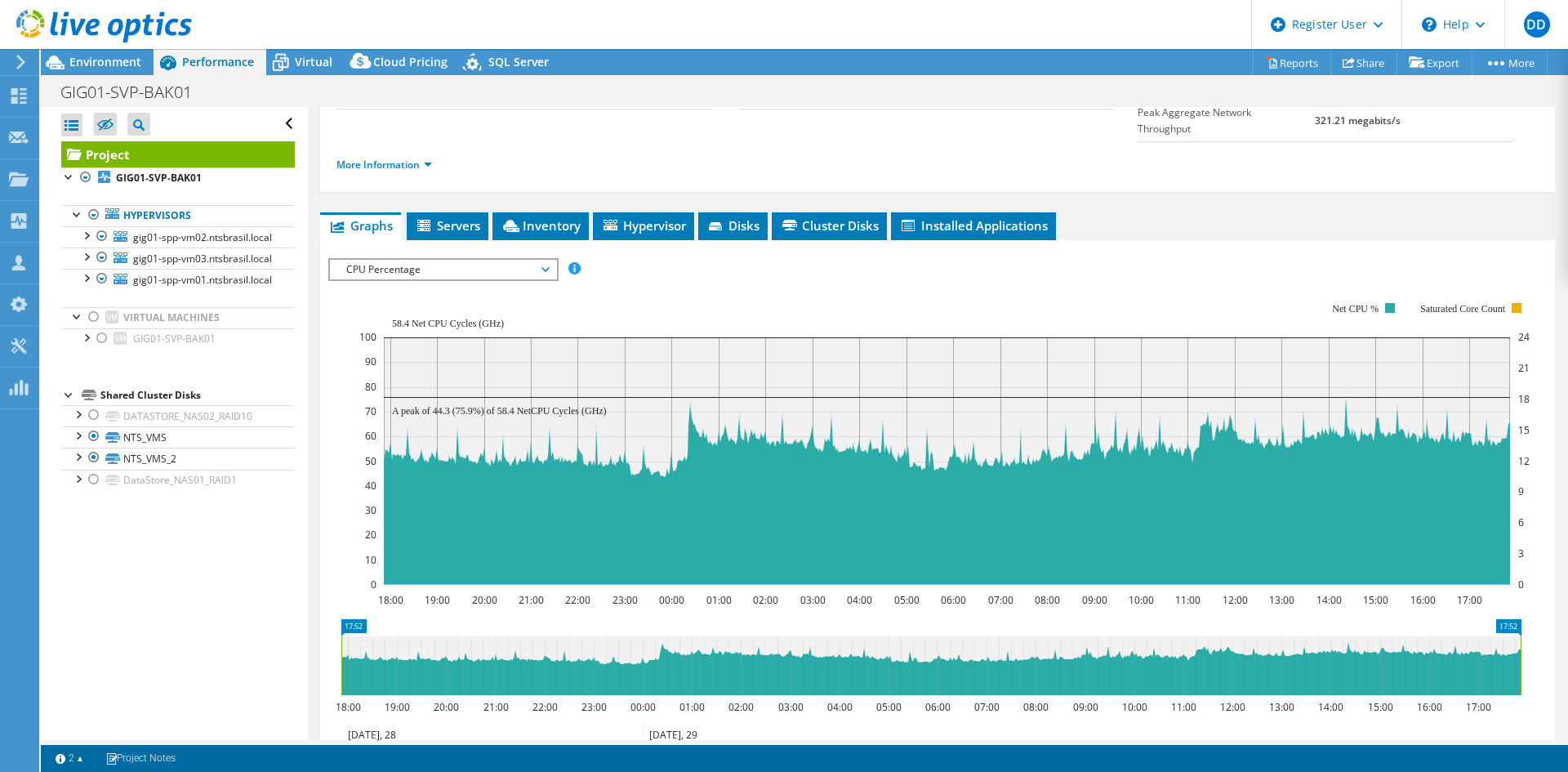
click at [457, 217] on span "Servers" at bounding box center [448, 225] width 65 height 16
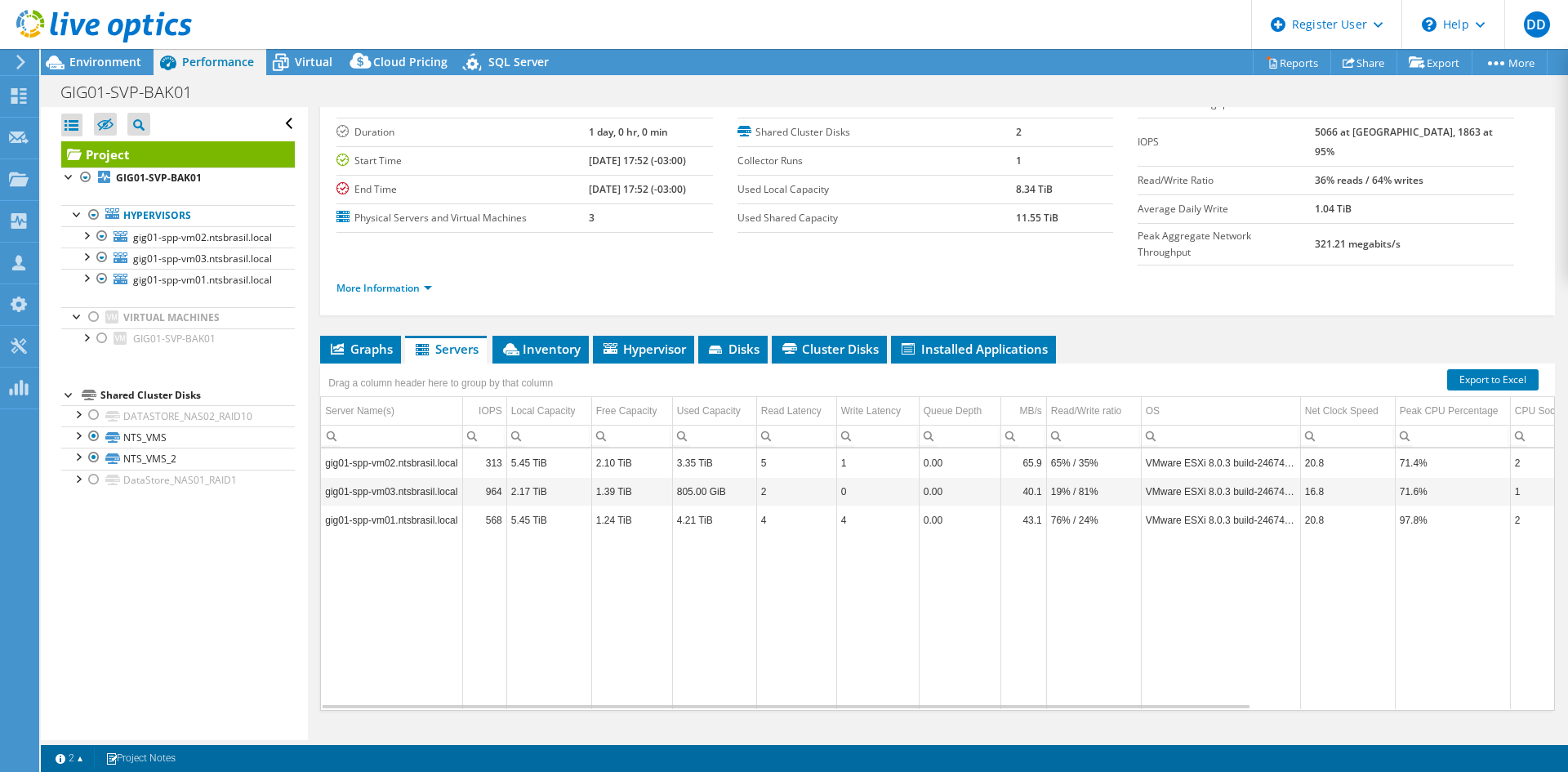
click at [364, 341] on span "Graphs" at bounding box center [360, 348] width 64 height 16
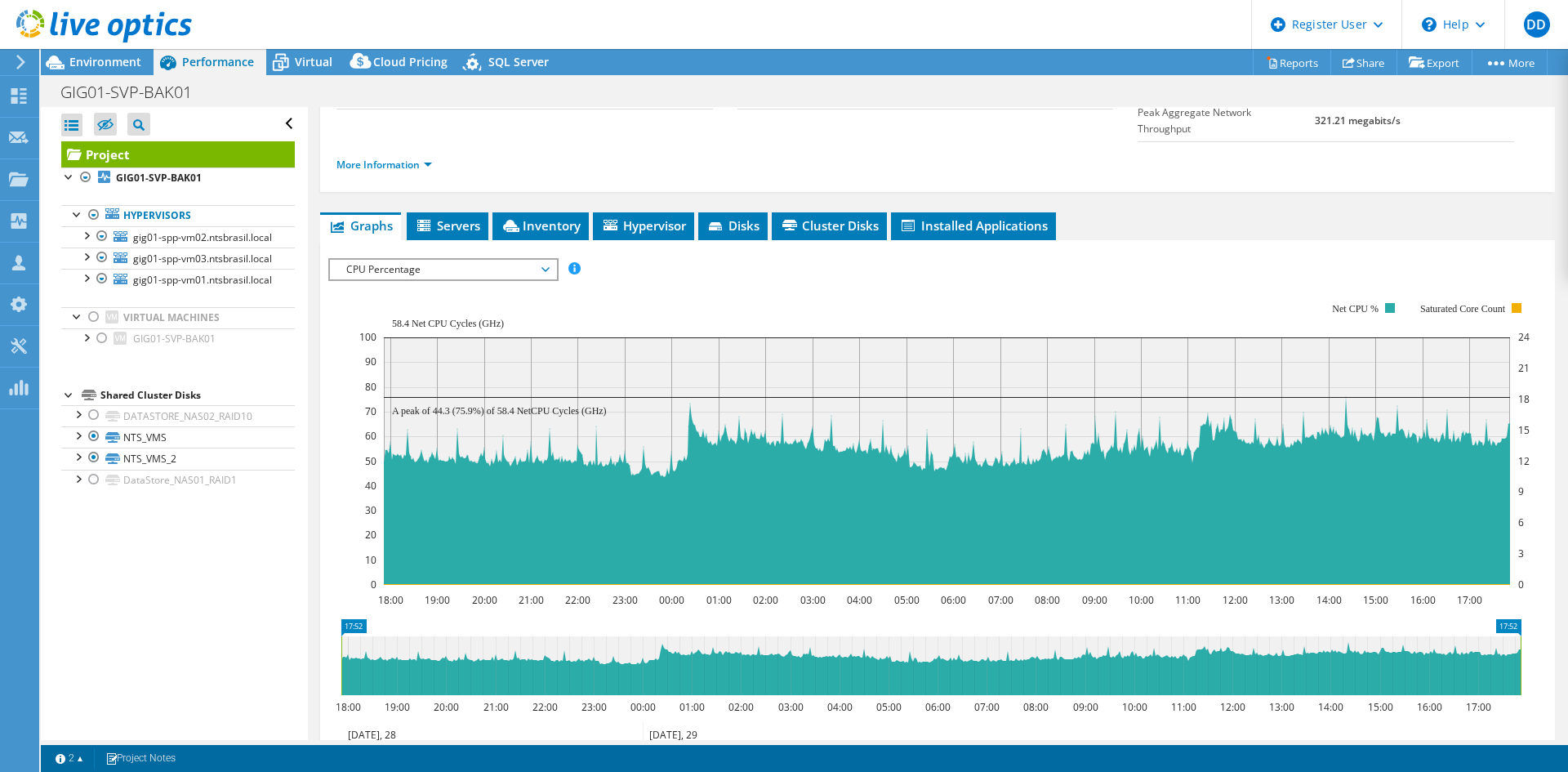
click at [466, 217] on span "Servers" at bounding box center [448, 225] width 65 height 16
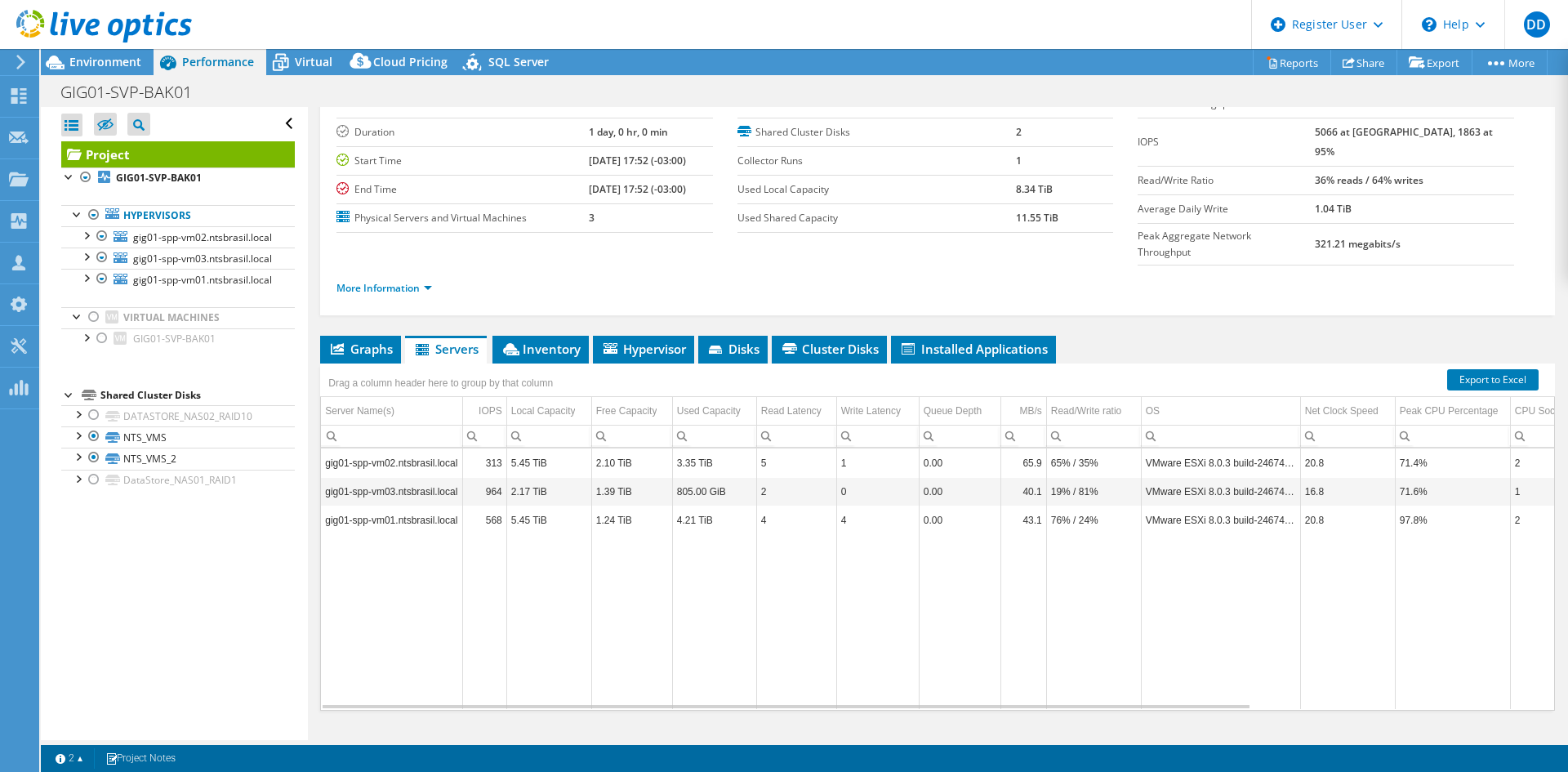
click at [357, 341] on span "Graphs" at bounding box center [360, 348] width 64 height 16
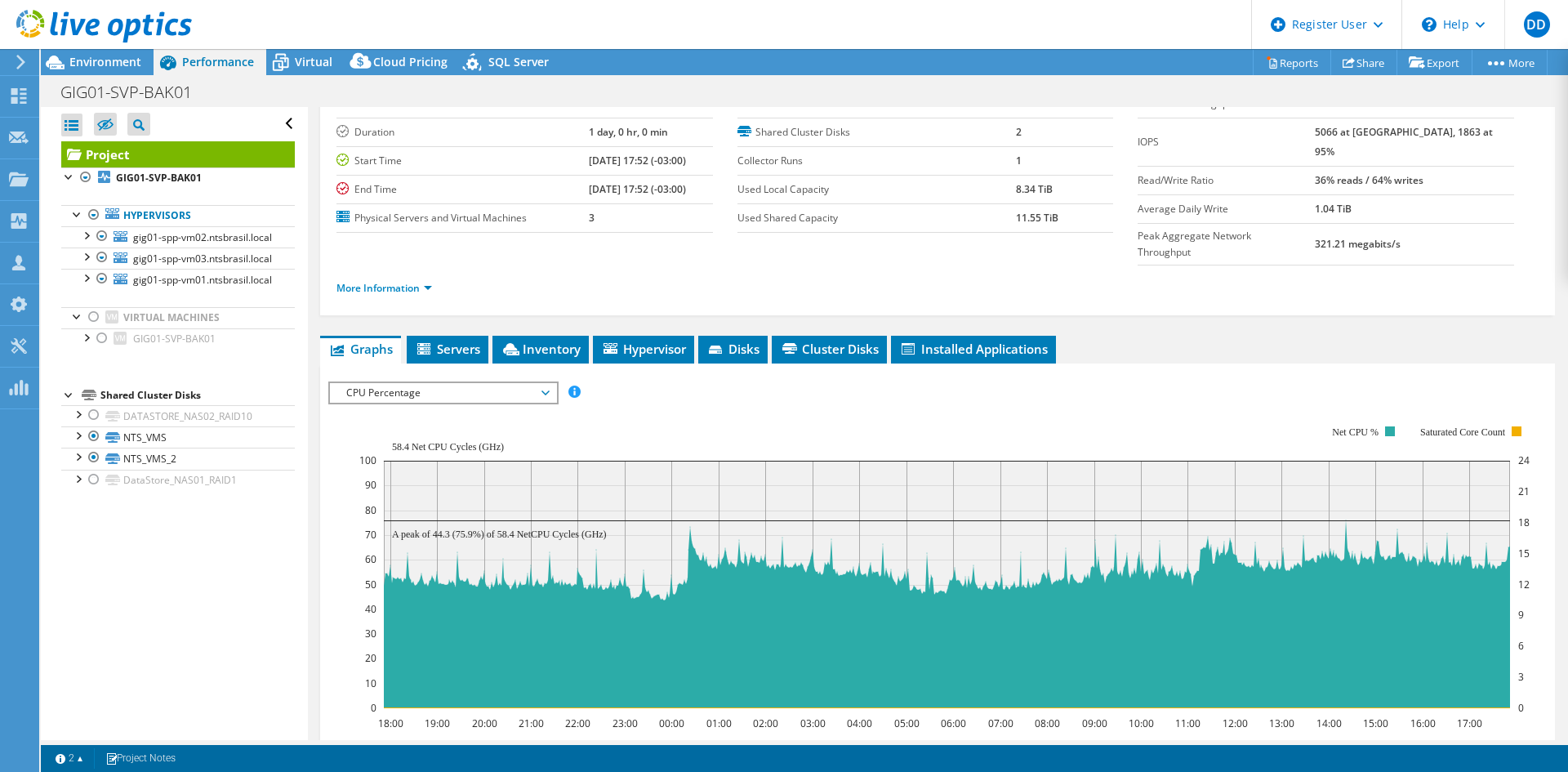
scroll to position [218, 0]
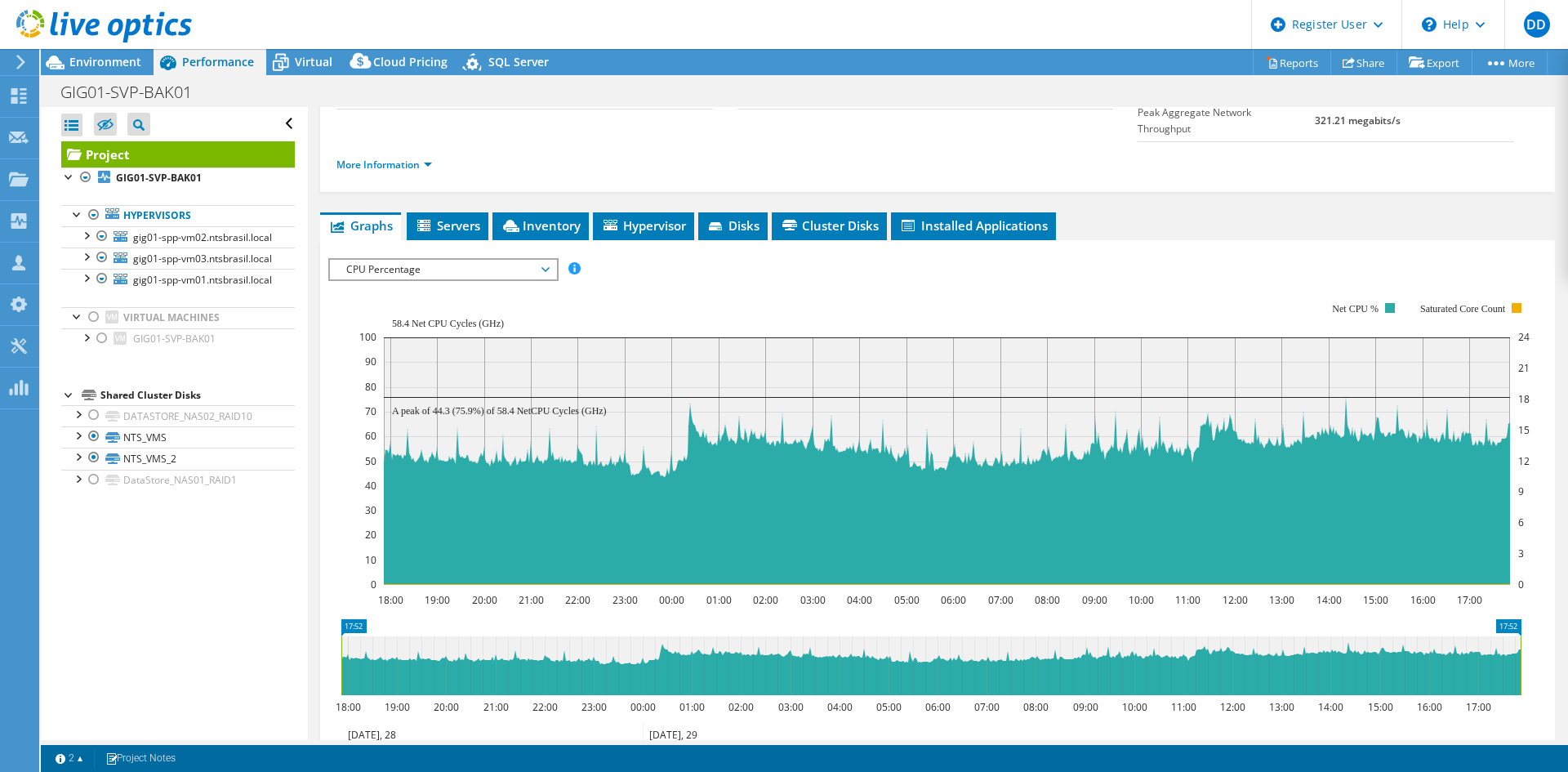
click at [550, 217] on span "Inventory" at bounding box center [540, 225] width 80 height 16
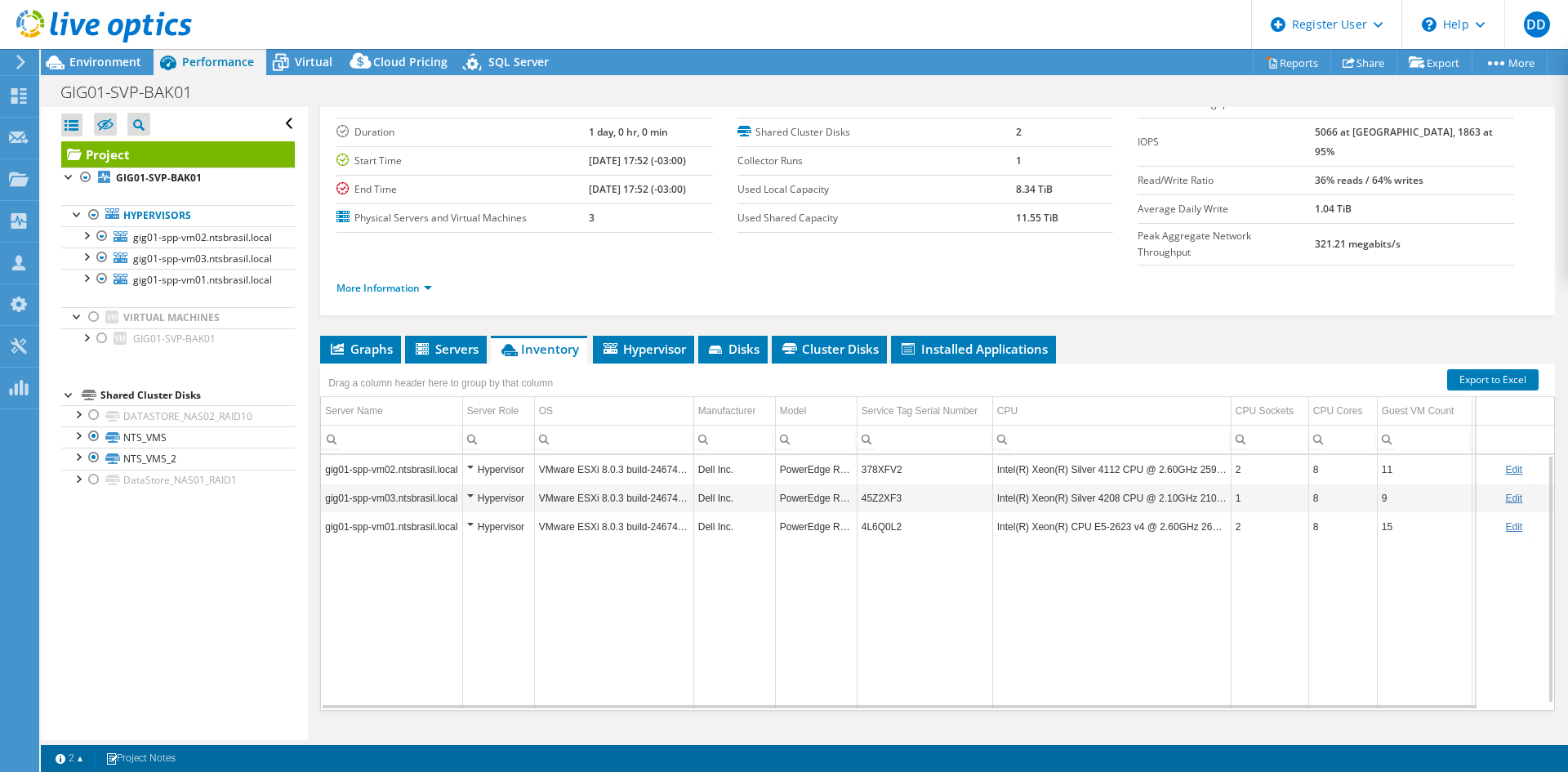
click at [880, 455] on td "378XFV2" at bounding box center [924, 469] width 135 height 28
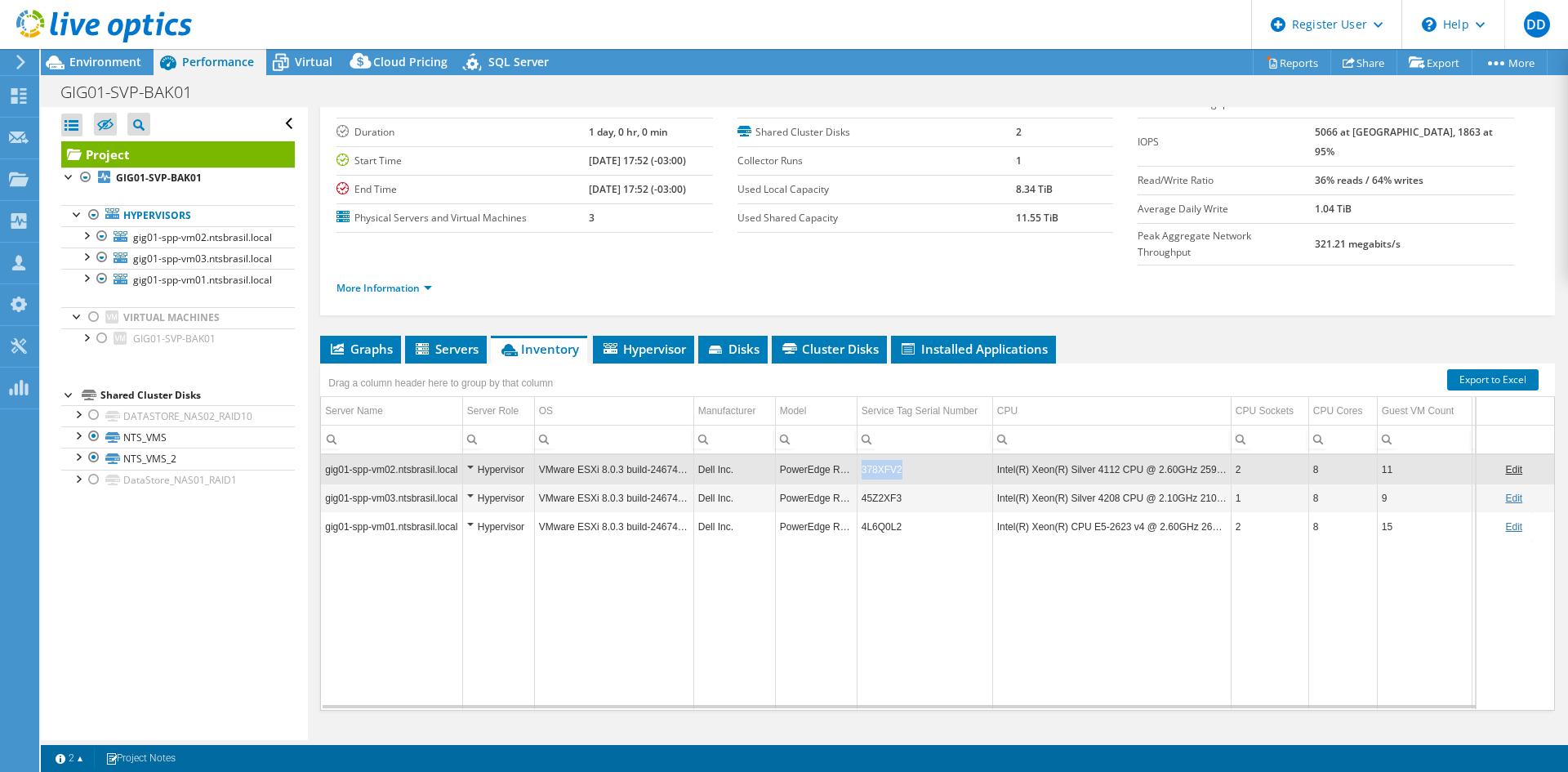
click at [880, 455] on td "378XFV2" at bounding box center [924, 469] width 135 height 28
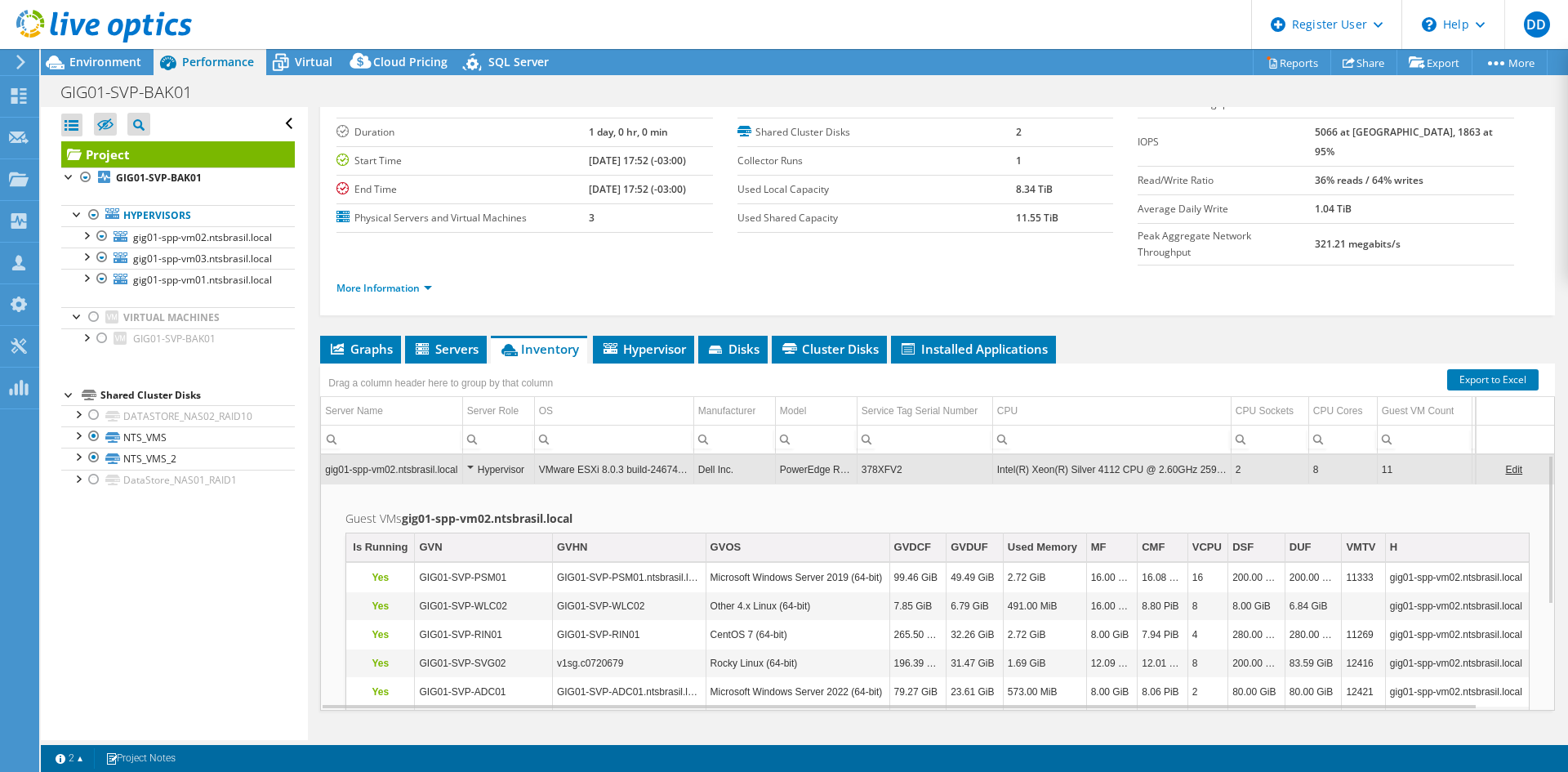
click at [880, 455] on td "378XFV2" at bounding box center [924, 469] width 135 height 28
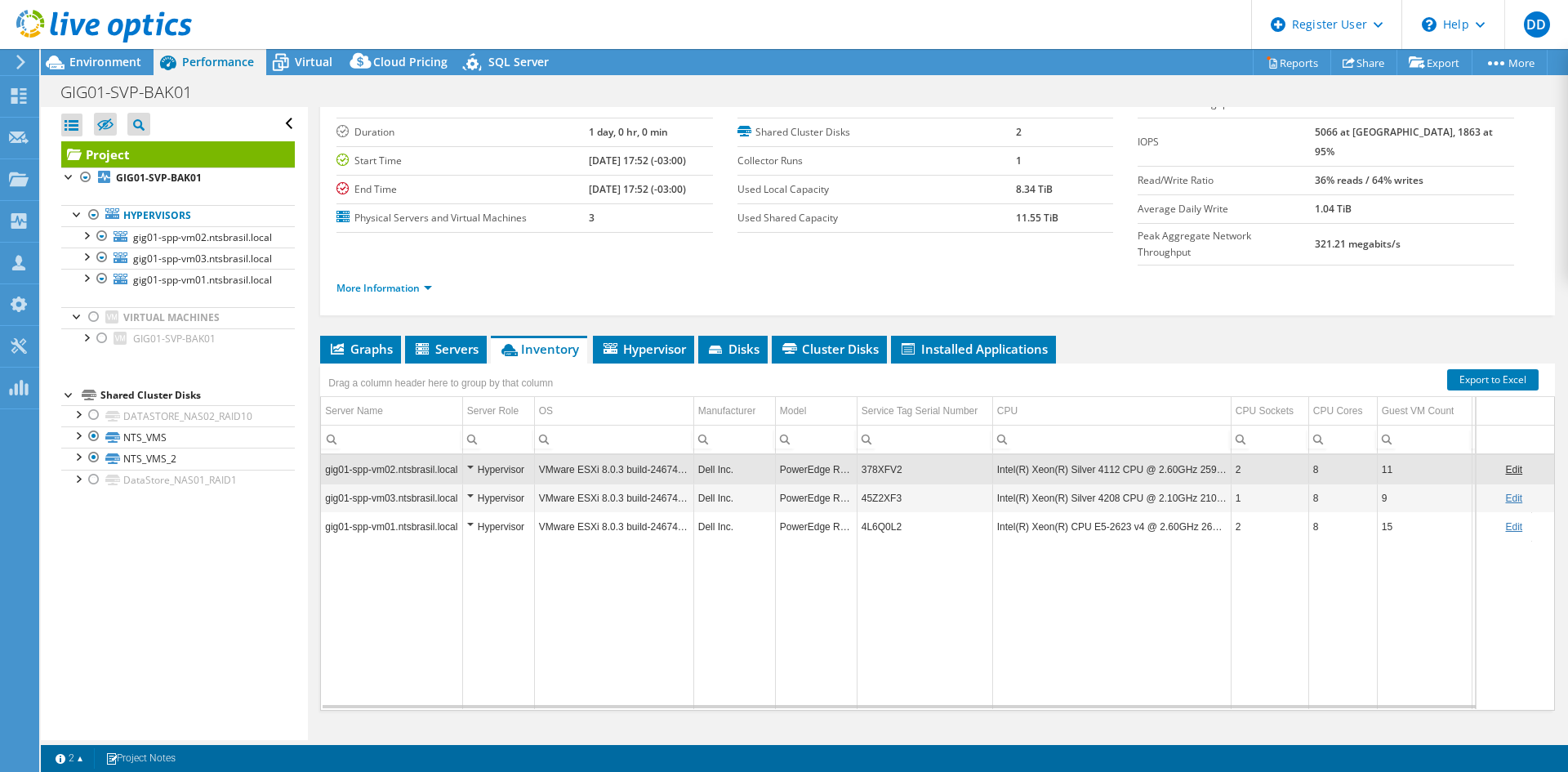
click at [129, 65] on span "Environment" at bounding box center [105, 62] width 72 height 15
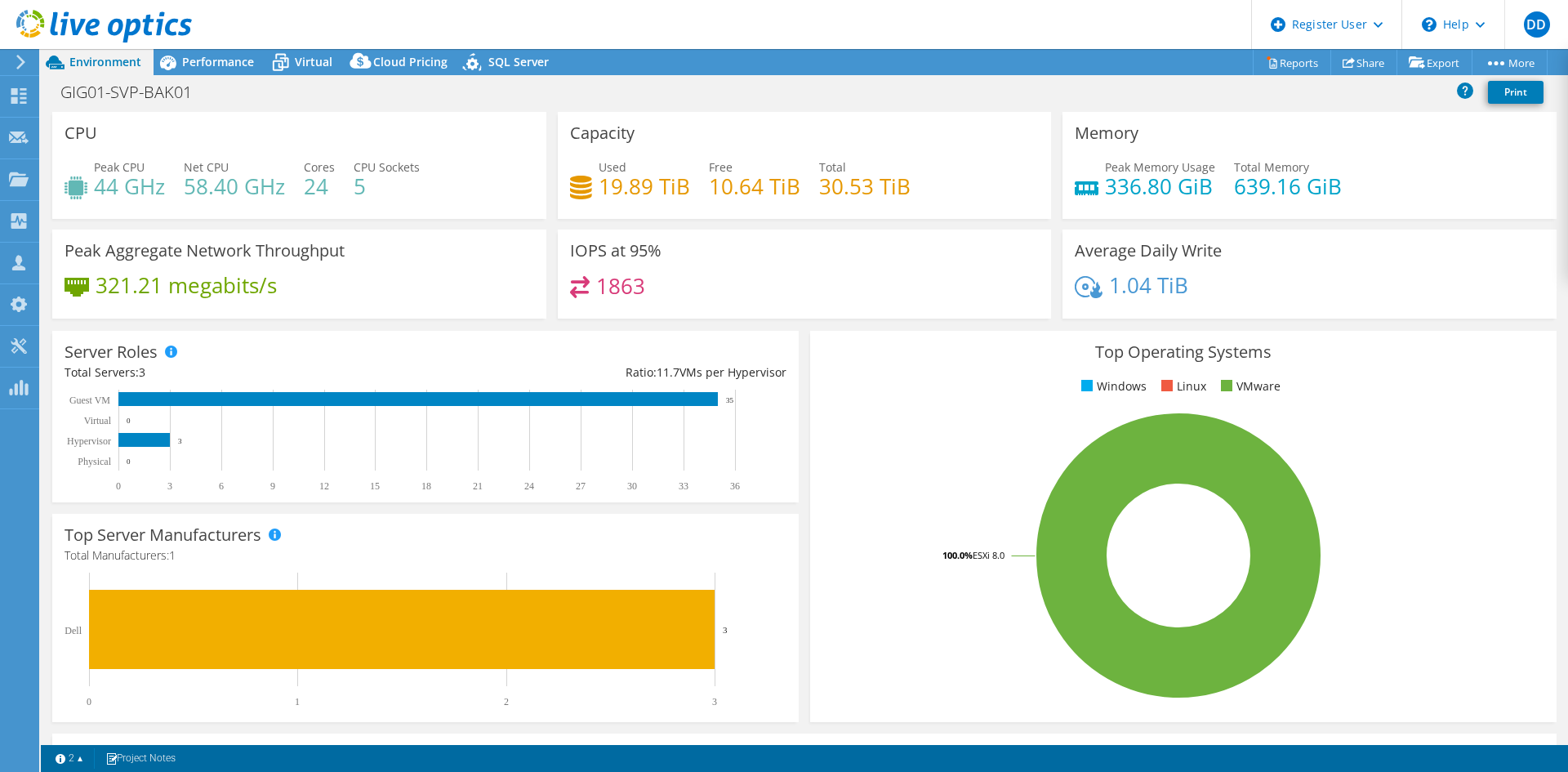
click at [213, 62] on span "Performance" at bounding box center [218, 62] width 72 height 15
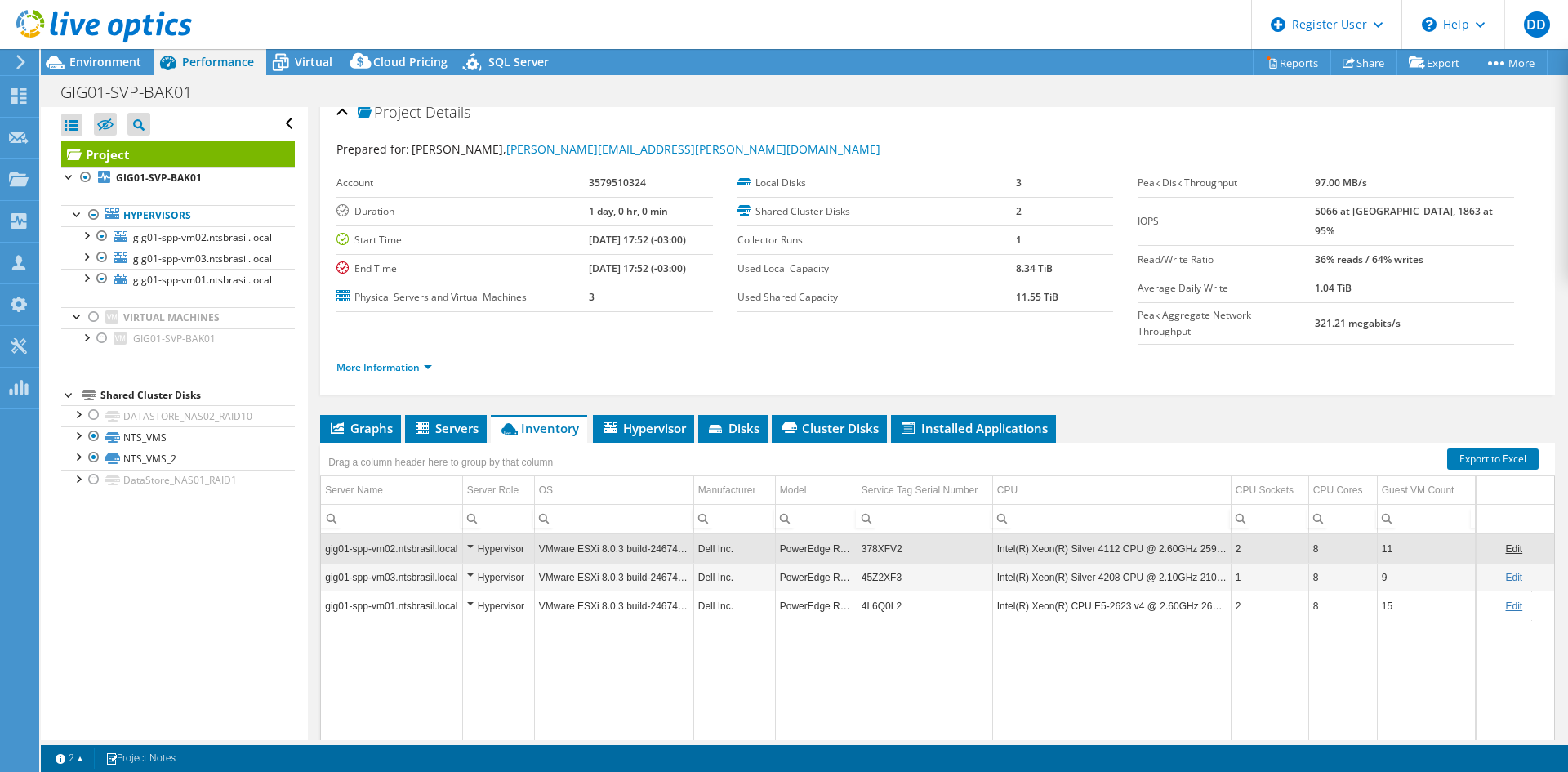
scroll to position [0, 0]
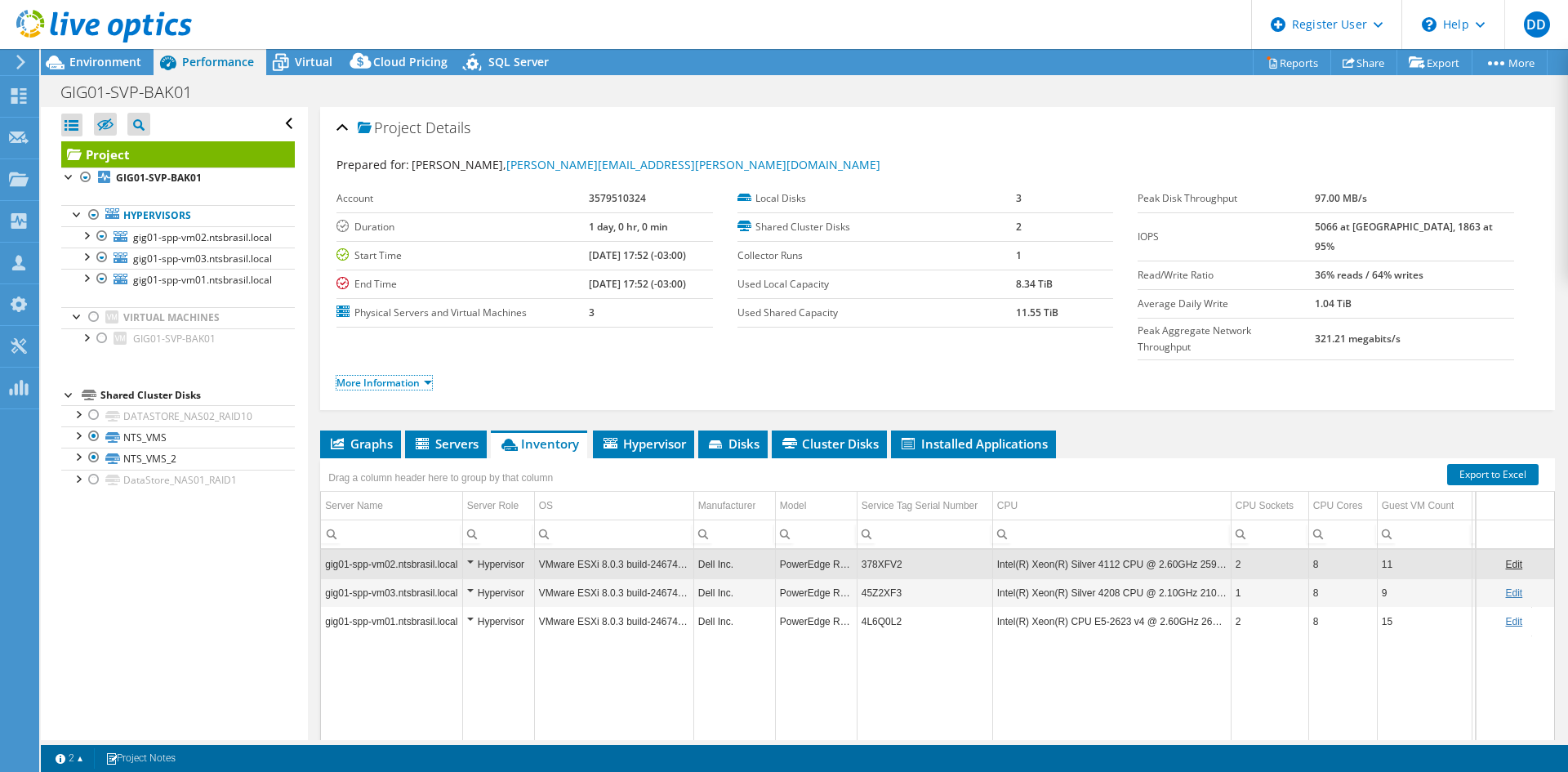
click at [413, 376] on link "More Information" at bounding box center [383, 383] width 95 height 14
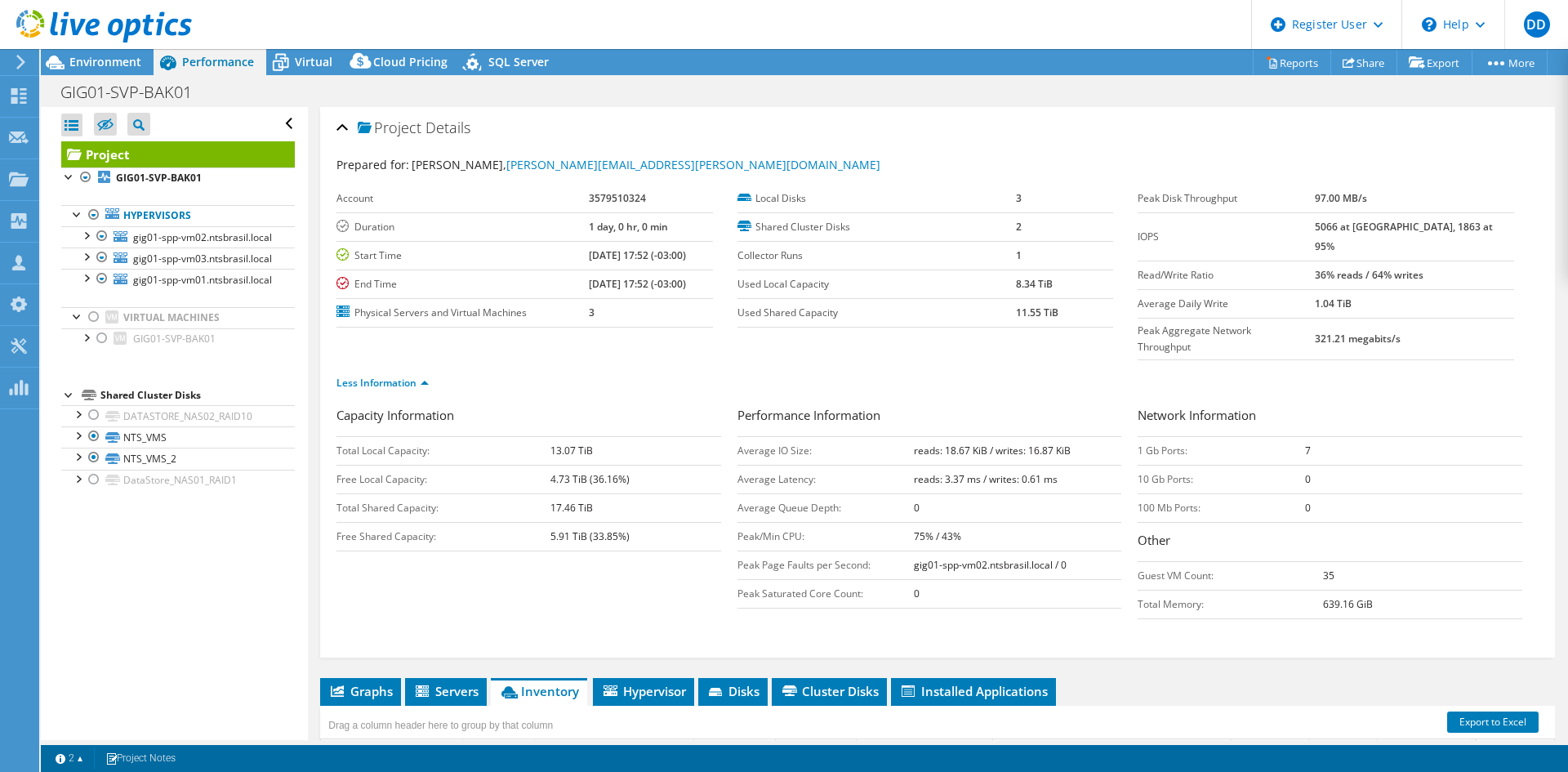
click at [925, 406] on h3 "Performance Information" at bounding box center [929, 417] width 385 height 22
